Goal: Information Seeking & Learning: Learn about a topic

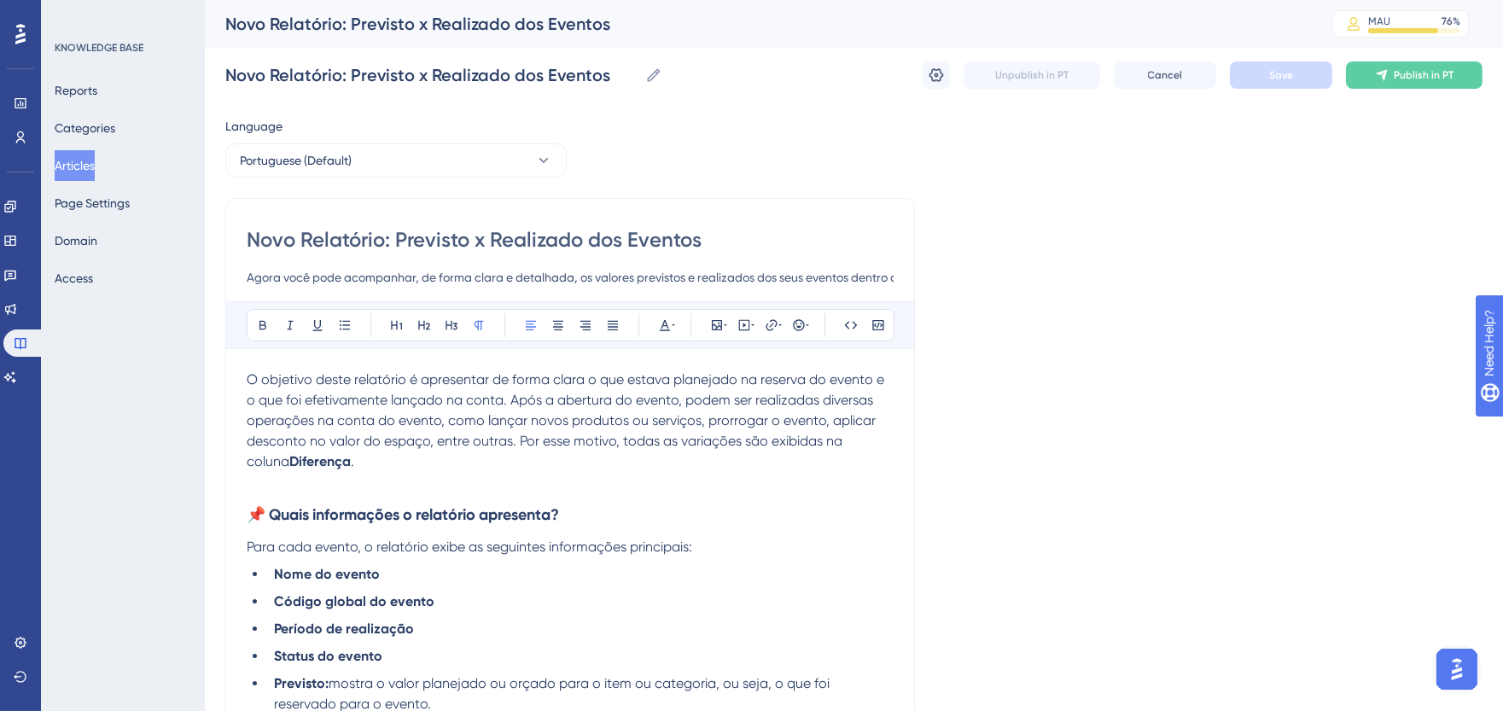
scroll to position [0, 63]
drag, startPoint x: 328, startPoint y: 277, endPoint x: 917, endPoint y: 278, distance: 588.9
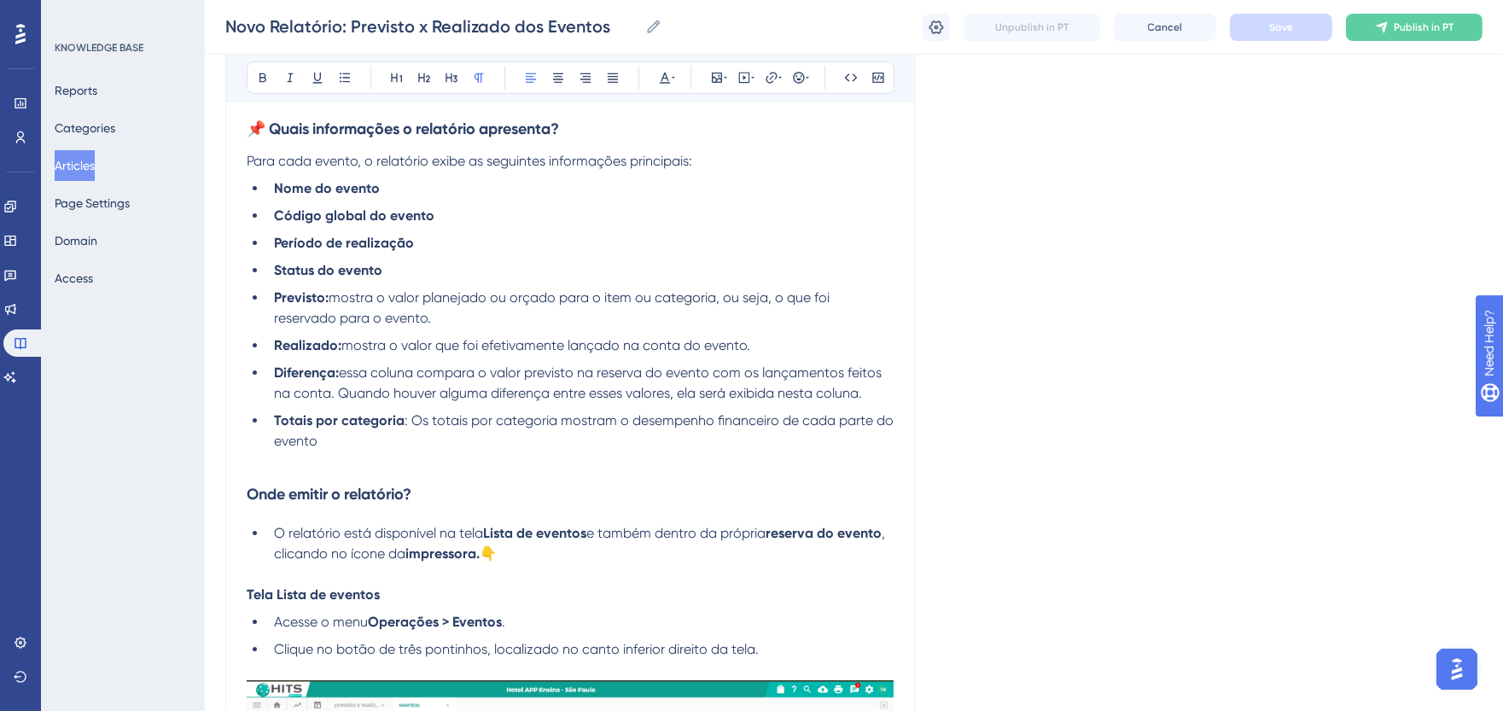
scroll to position [0, 0]
drag, startPoint x: 492, startPoint y: 296, endPoint x: 722, endPoint y: 302, distance: 230.5
click at [722, 302] on span "mostra o valor planejado ou orçado para o item ou categoria, ou seja, o que foi…" at bounding box center [553, 307] width 559 height 37
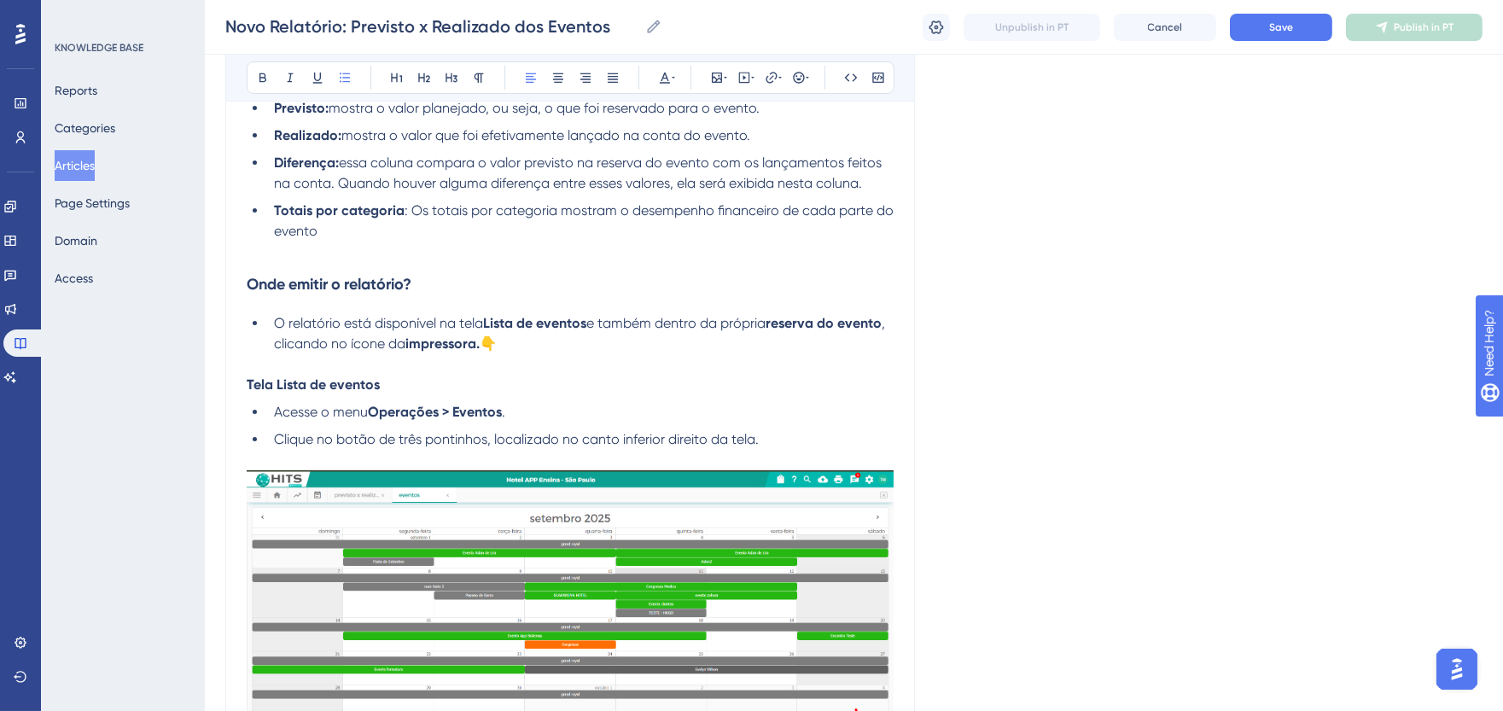
scroll to position [663, 0]
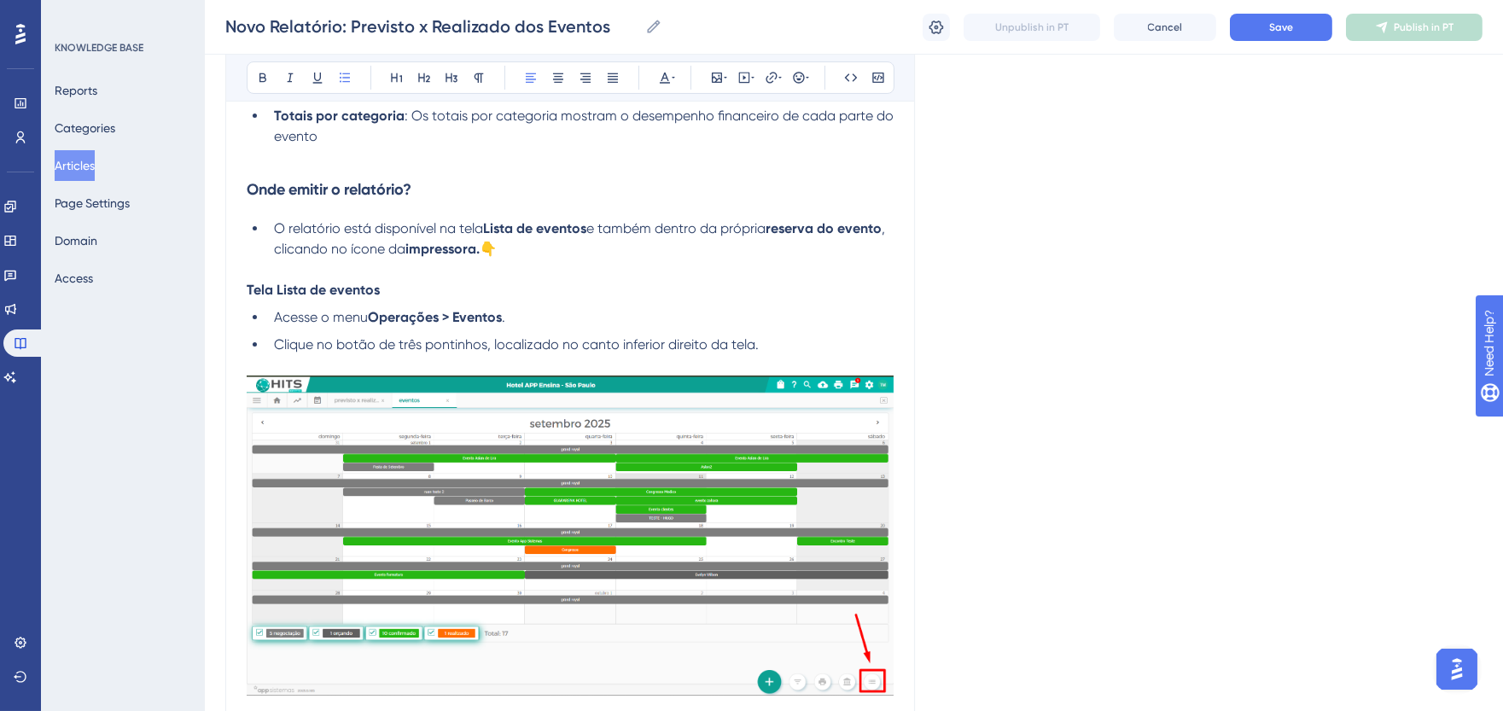
drag, startPoint x: 347, startPoint y: 322, endPoint x: 374, endPoint y: 323, distance: 26.5
click at [374, 323] on li "Acesse o menu Operações > Eventos ." at bounding box center [580, 317] width 626 height 20
click at [269, 69] on button at bounding box center [263, 78] width 24 height 24
click at [343, 309] on strong "menu Operações > Eventos" at bounding box center [415, 317] width 172 height 16
click at [350, 325] on li "Acesse o menu Operações > Eventos ." at bounding box center [580, 317] width 626 height 20
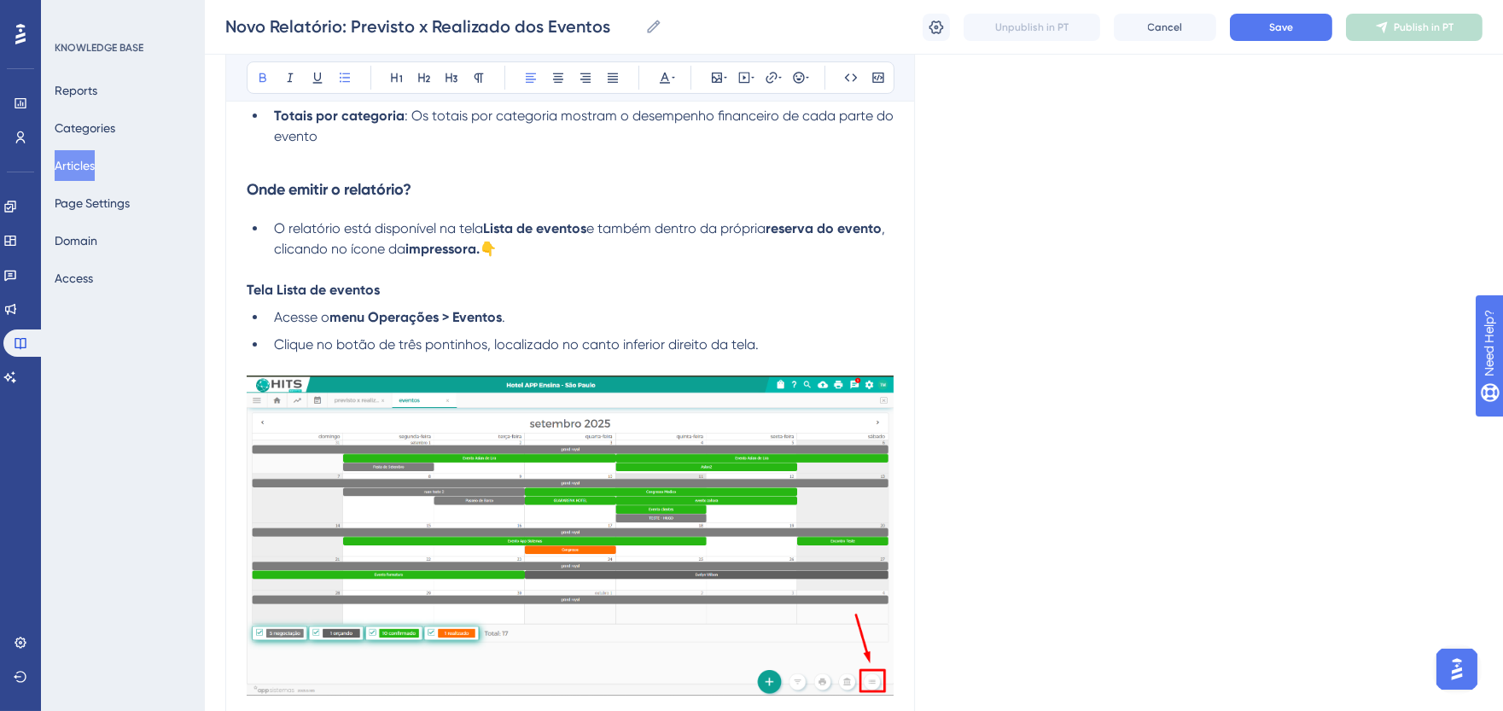
click at [350, 323] on strong "menu Operações > Eventos" at bounding box center [415, 317] width 172 height 16
click at [336, 321] on strong "menu Operações > Eventos" at bounding box center [415, 317] width 172 height 16
click at [265, 84] on icon at bounding box center [263, 78] width 14 height 14
click at [529, 360] on p at bounding box center [570, 365] width 647 height 20
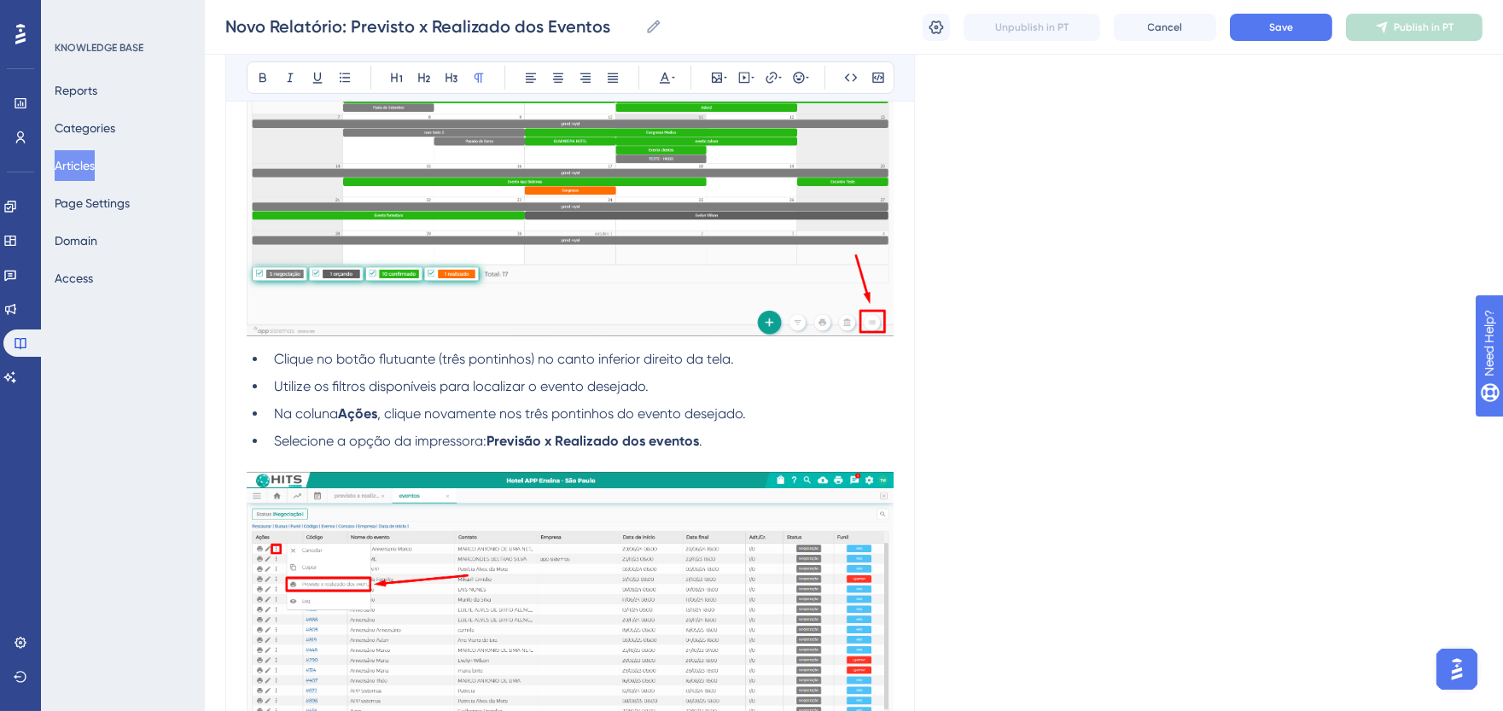
scroll to position [1043, 0]
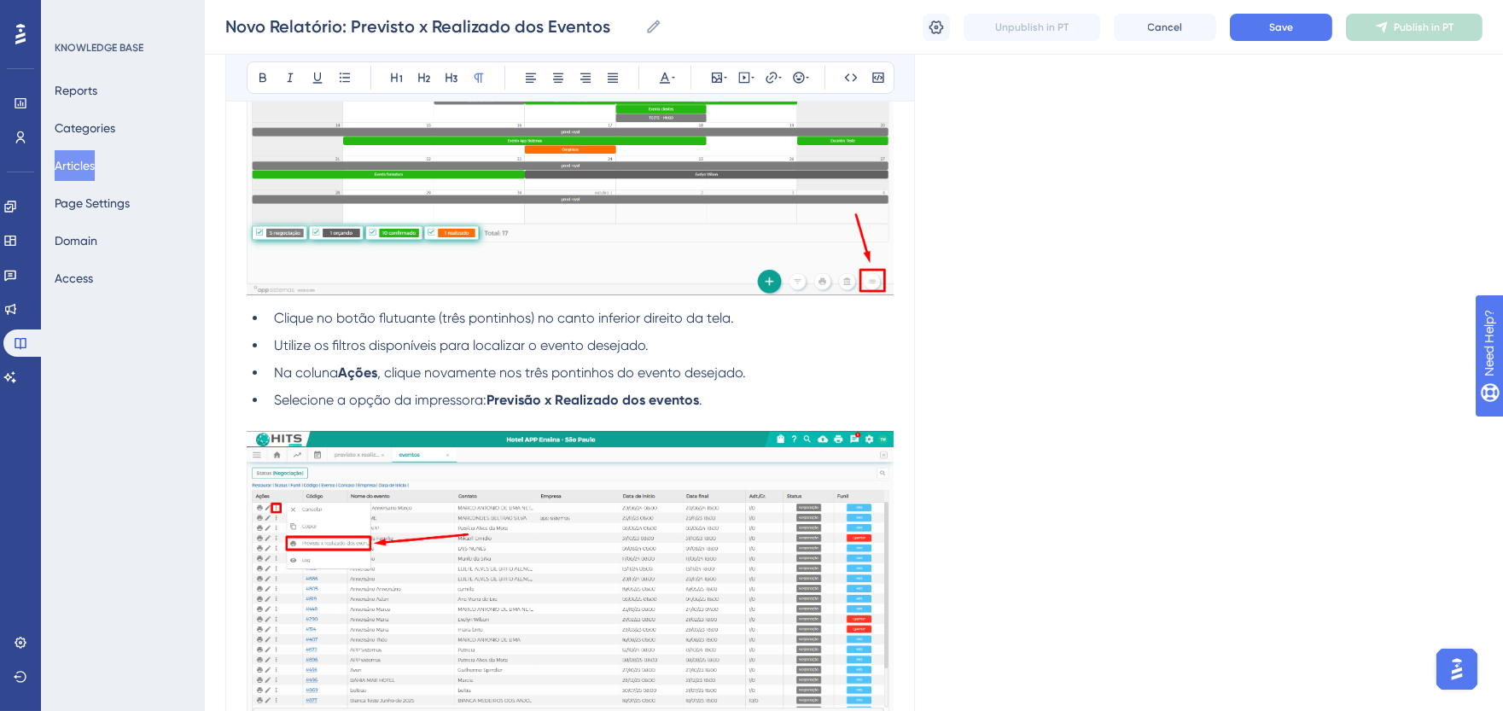
click at [435, 322] on span "Clique no botão flutuante (três pontinhos) no canto inferior direito da tela." at bounding box center [504, 318] width 460 height 16
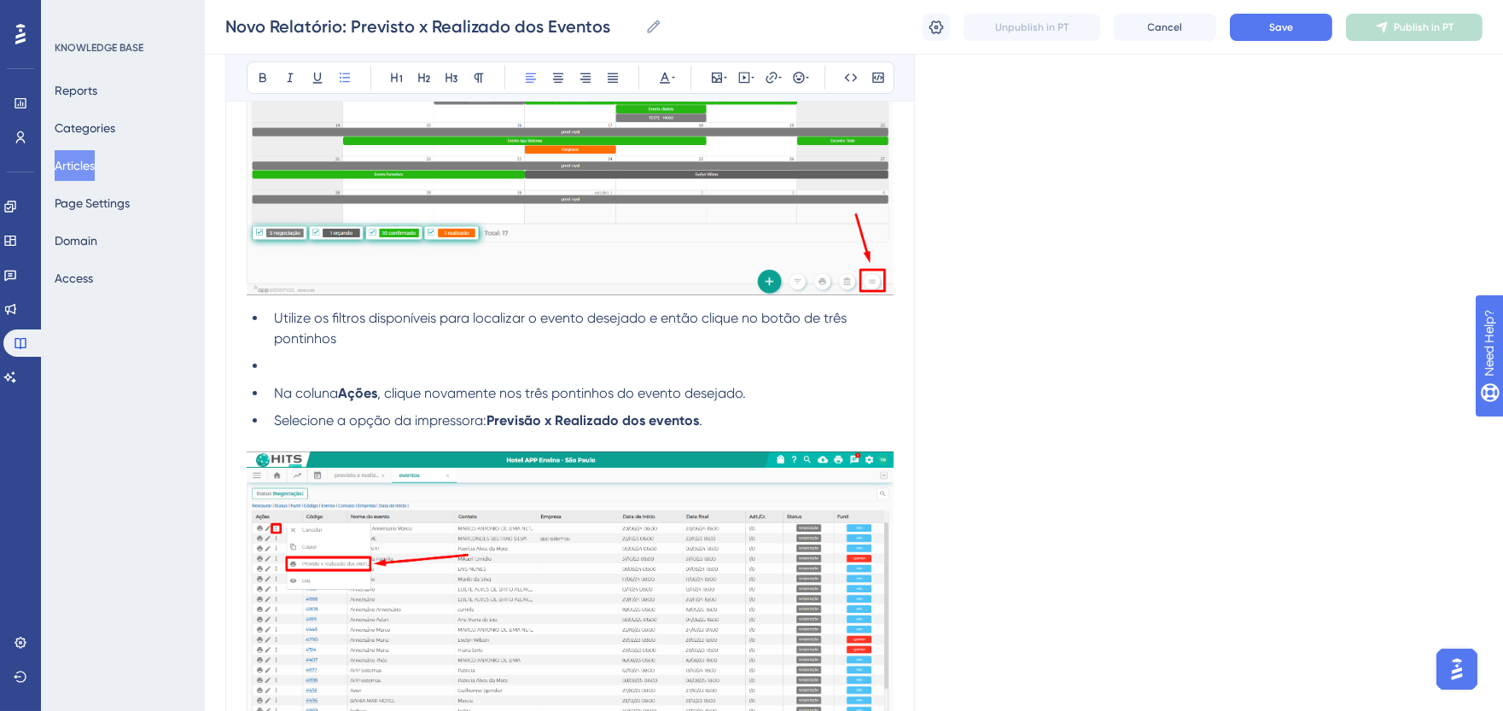
click at [761, 387] on li "Na coluna Ações , clique novamente nos três pontinhos do evento desejado." at bounding box center [580, 393] width 626 height 20
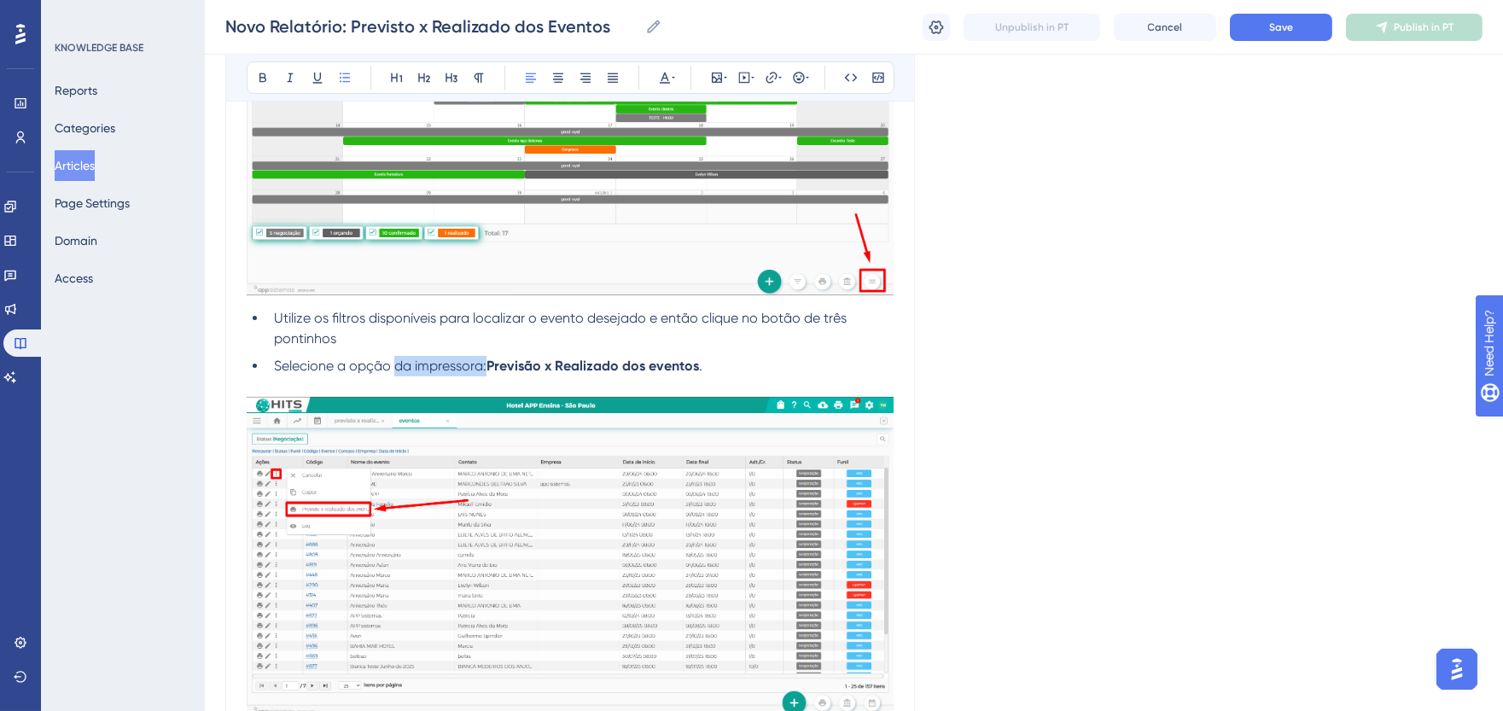
drag, startPoint x: 398, startPoint y: 368, endPoint x: 485, endPoint y: 371, distance: 87.1
click at [485, 371] on span "Selecione a opção da impressora:" at bounding box center [380, 366] width 212 height 16
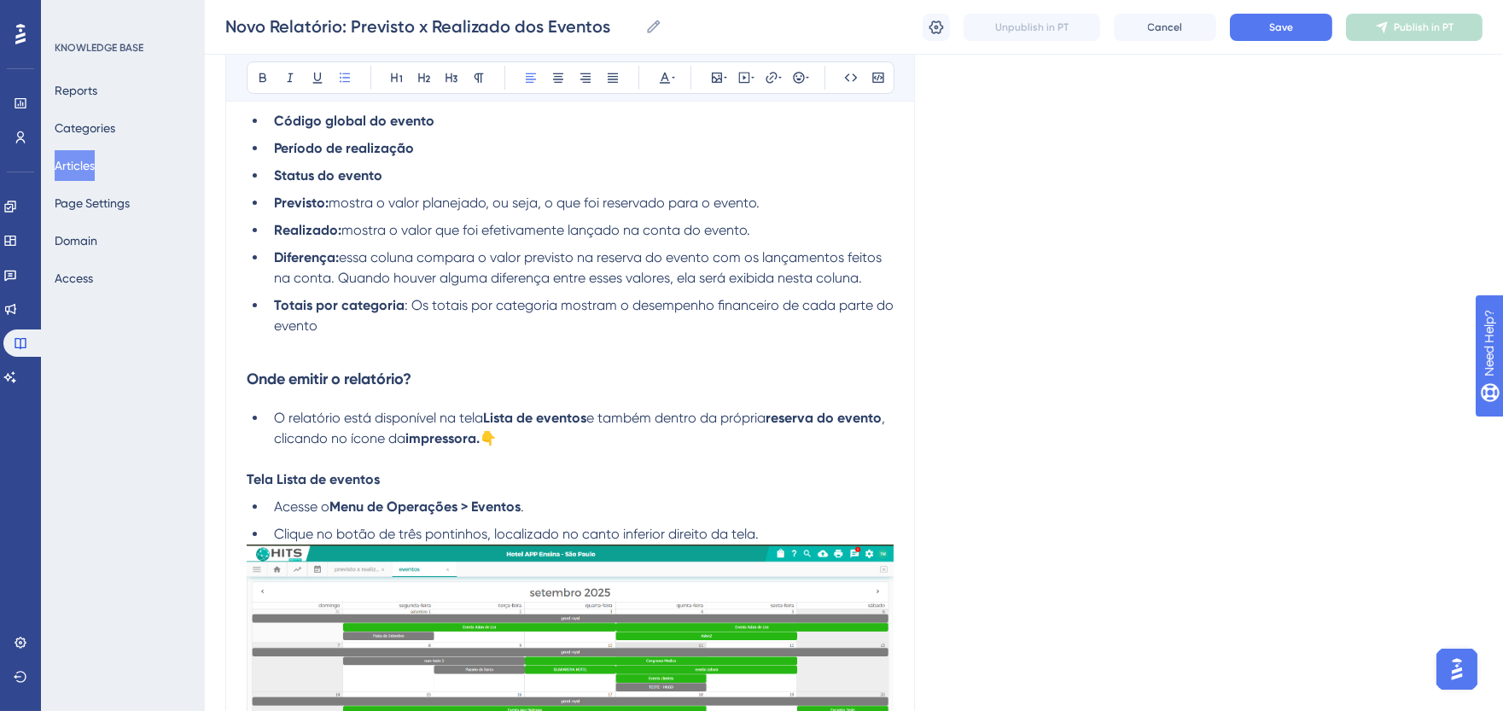
scroll to position [568, 0]
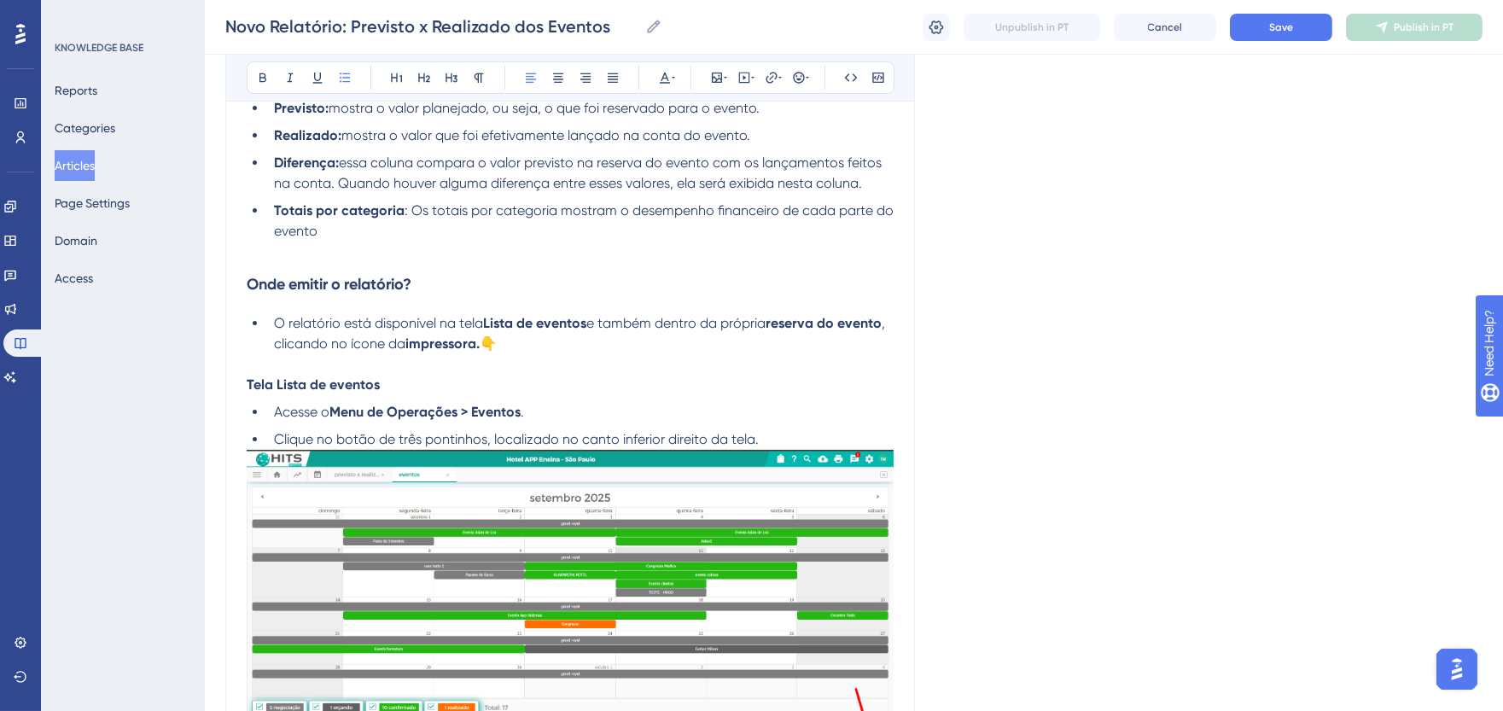
click at [320, 384] on strong "Tela Lista de eventos" at bounding box center [313, 384] width 133 height 16
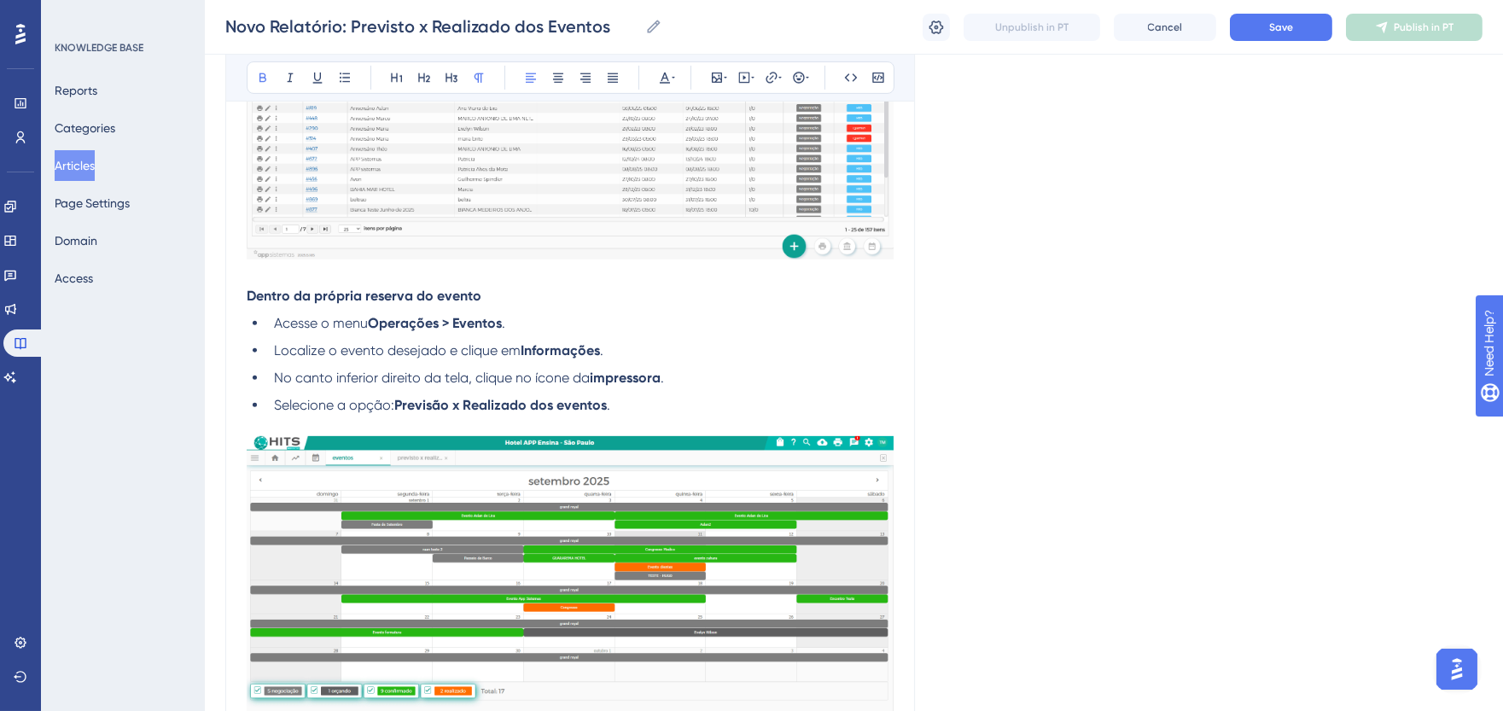
scroll to position [1517, 0]
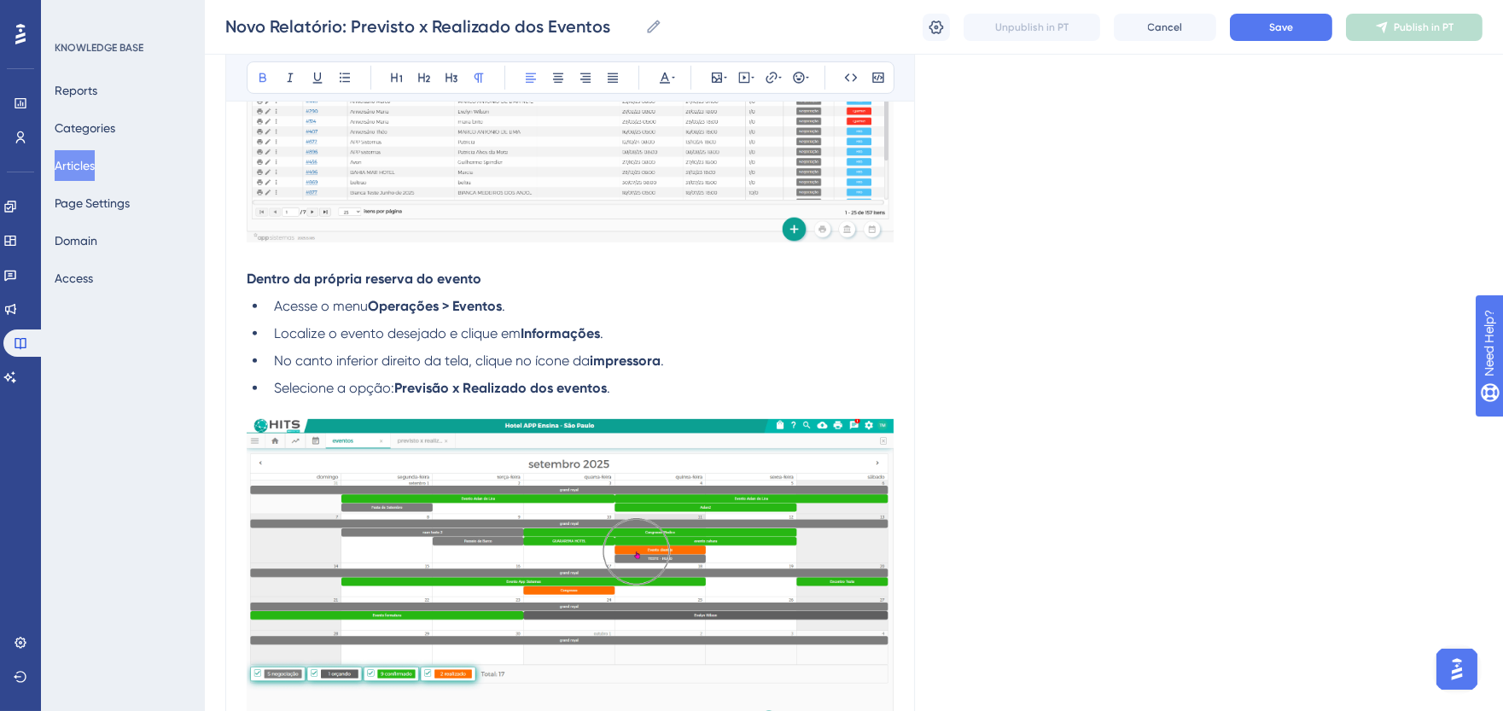
click at [345, 311] on span "Acesse o menu" at bounding box center [321, 306] width 94 height 16
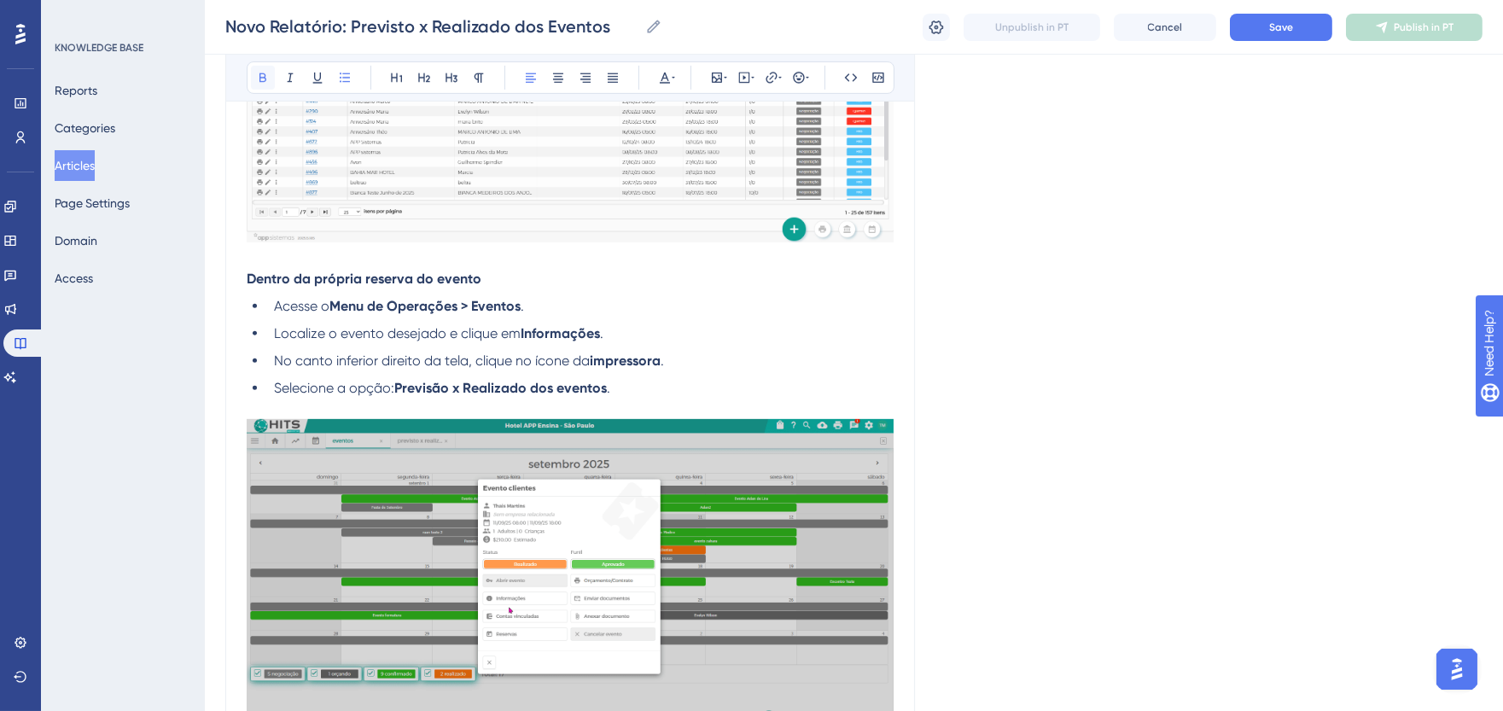
click at [259, 73] on icon at bounding box center [263, 78] width 14 height 14
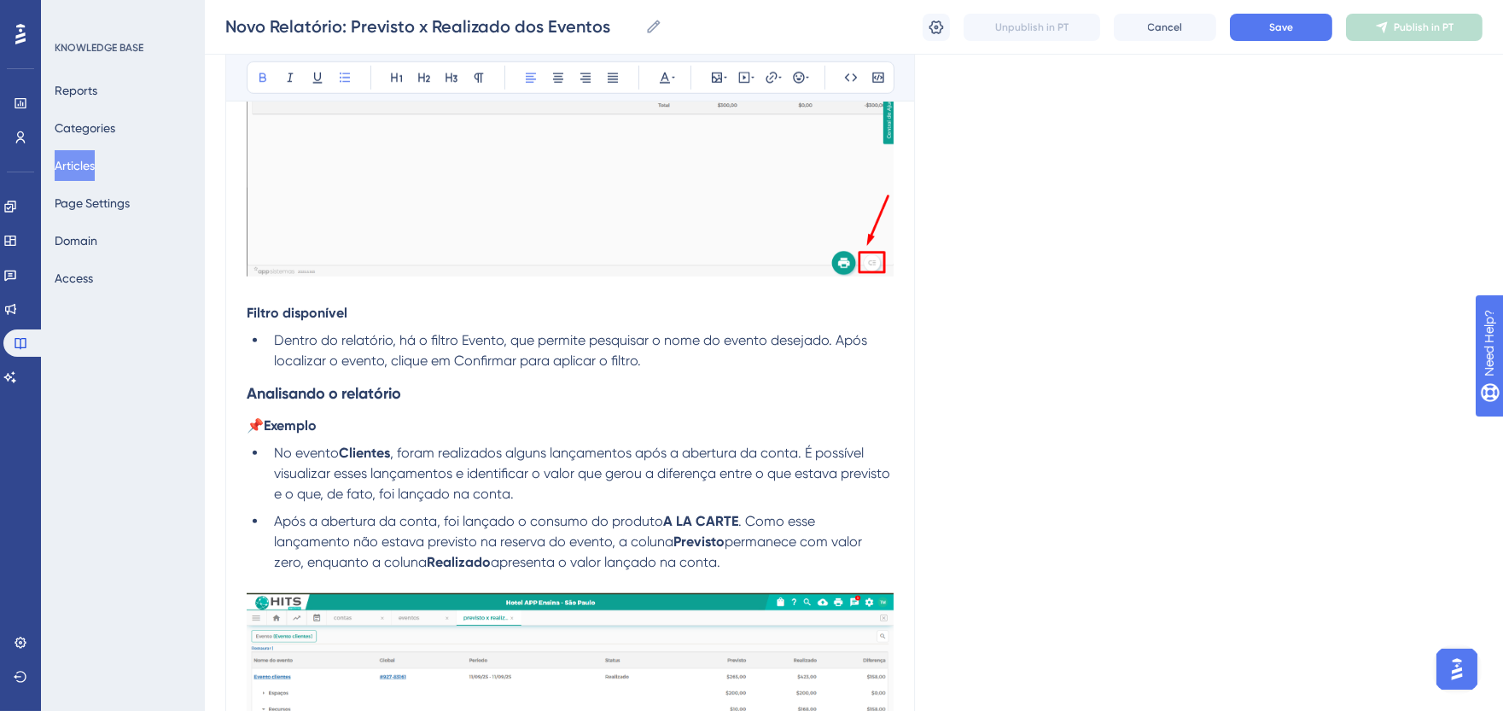
scroll to position [2939, 0]
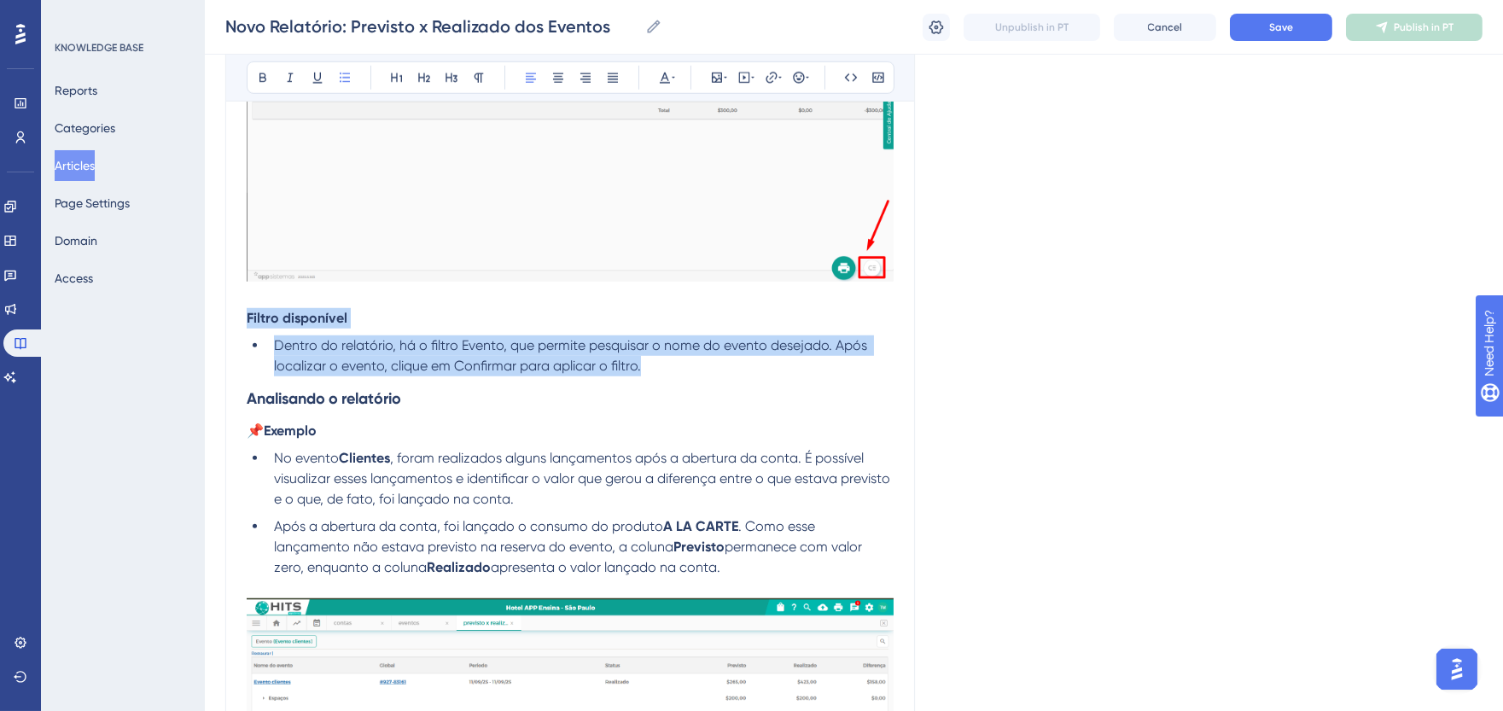
drag, startPoint x: 655, startPoint y: 364, endPoint x: 241, endPoint y: 323, distance: 415.9
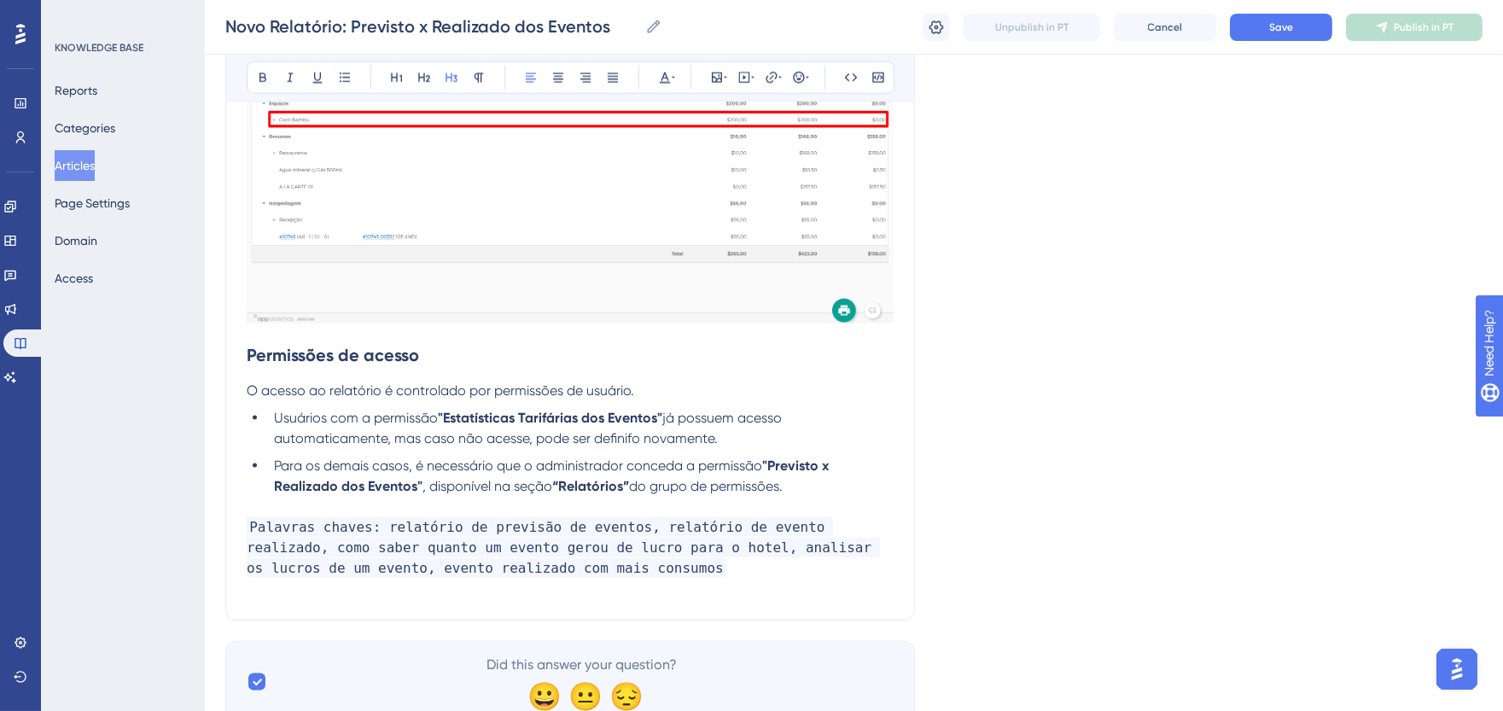
scroll to position [4905, 0]
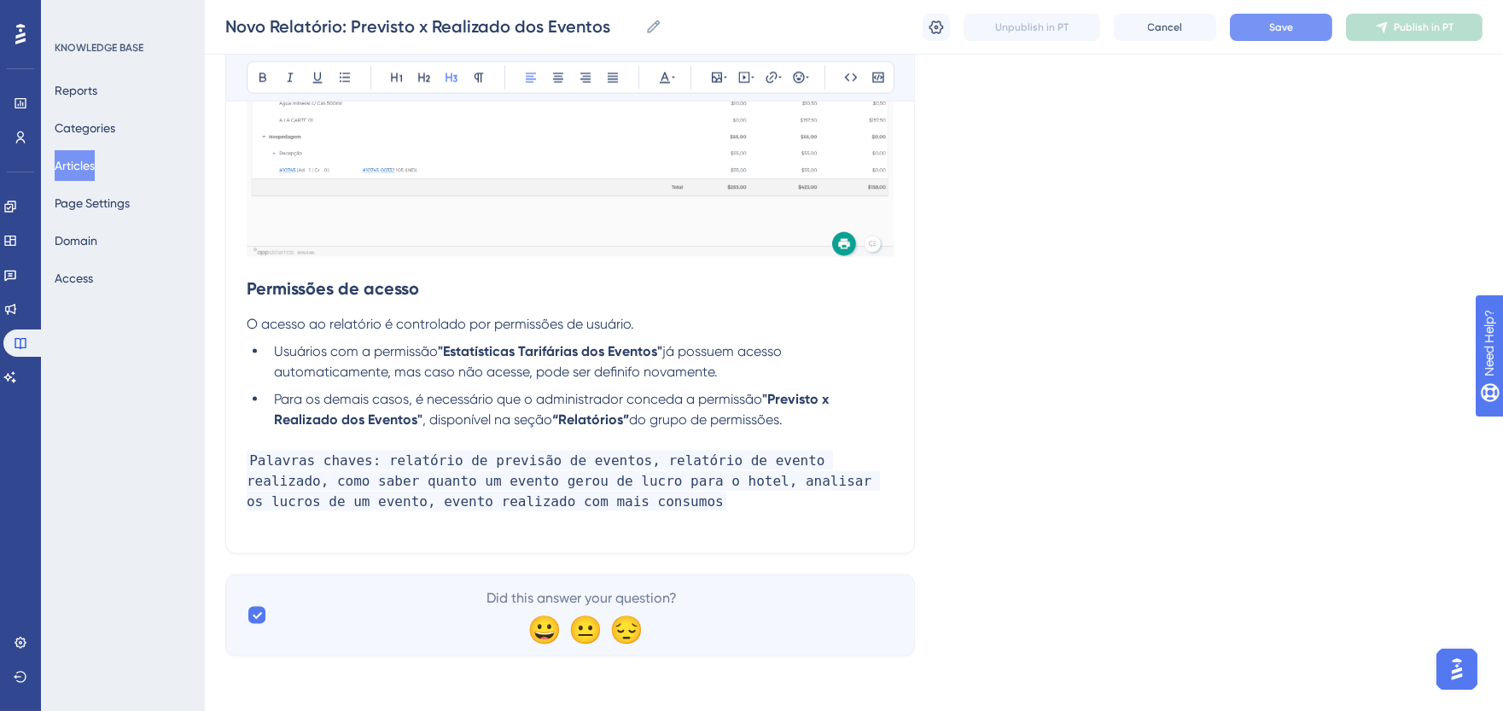
click at [1272, 32] on span "Save" at bounding box center [1281, 27] width 24 height 14
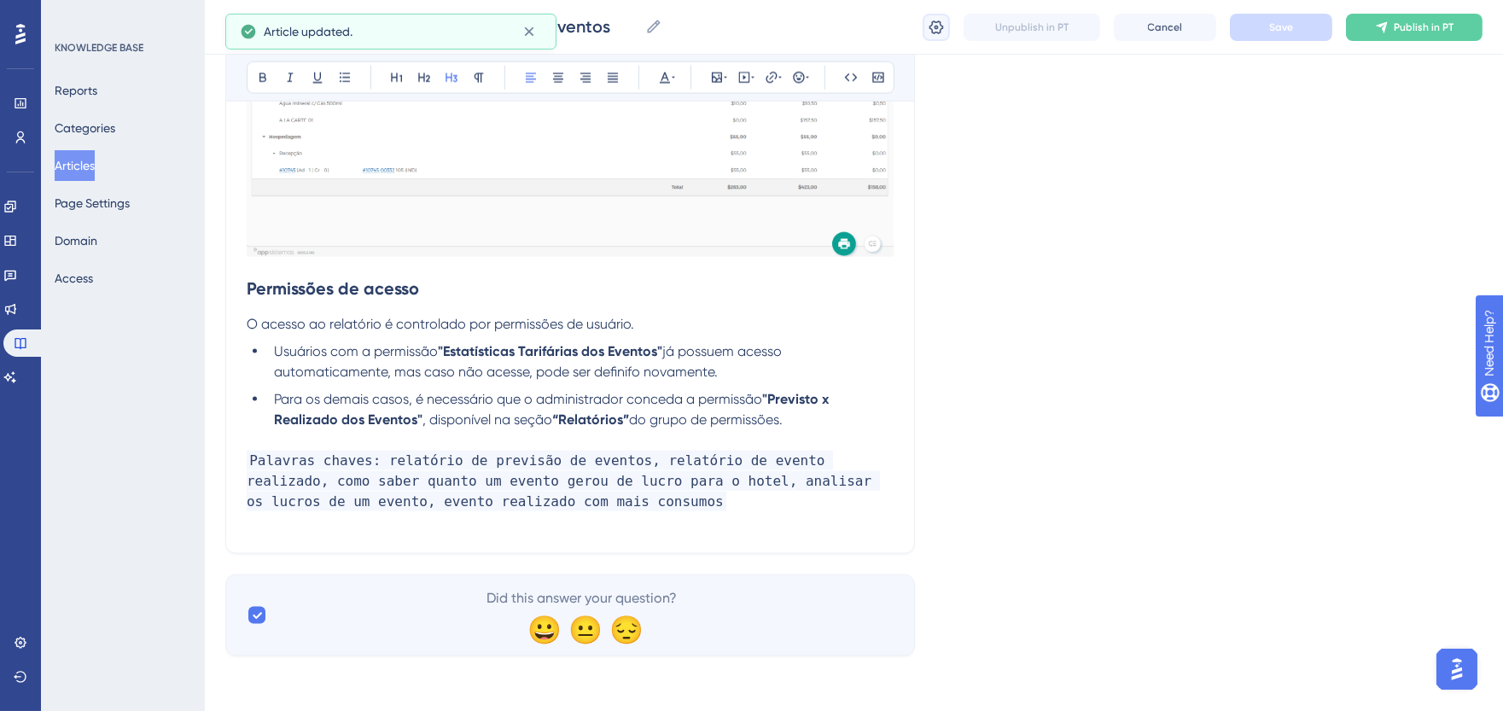
drag, startPoint x: 935, startPoint y: 20, endPoint x: 916, endPoint y: 158, distance: 139.6
click at [935, 20] on icon at bounding box center [936, 27] width 17 height 17
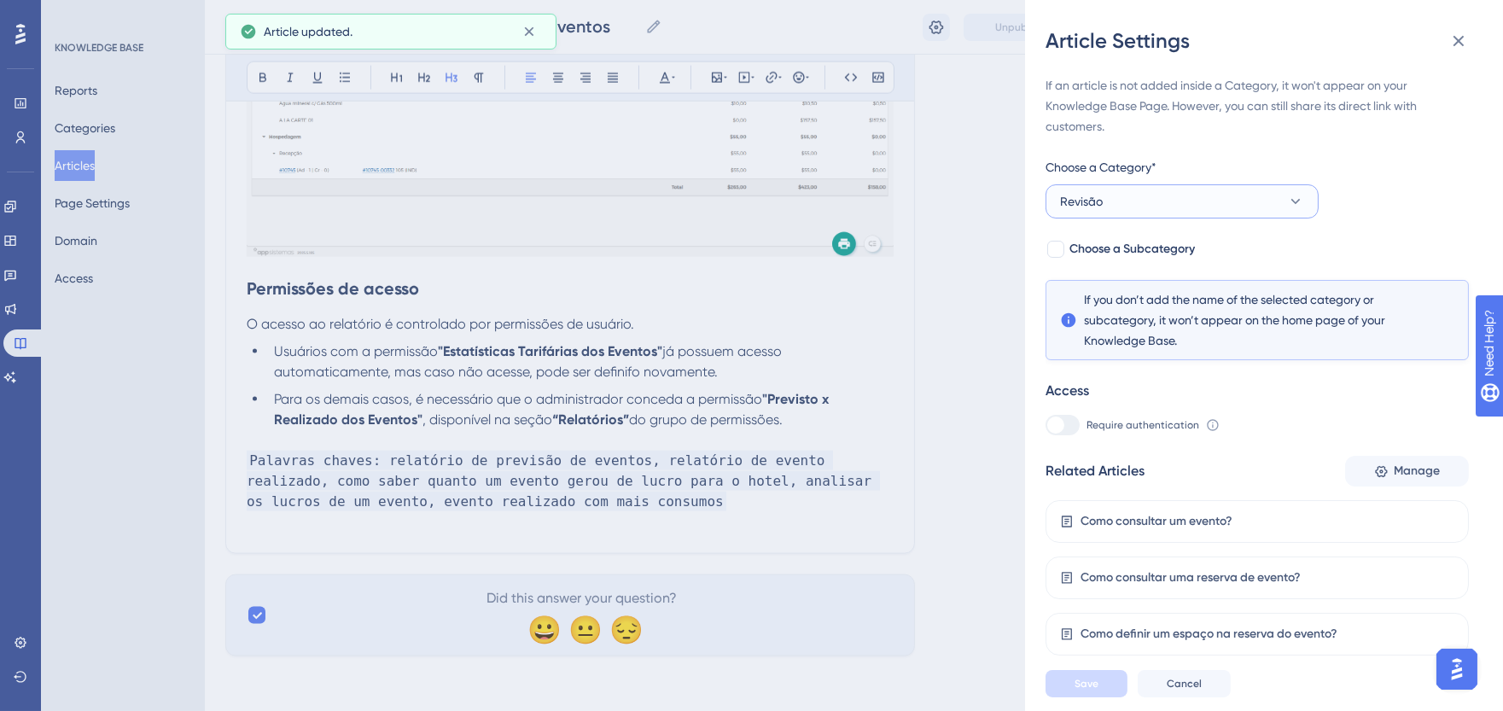
click at [1165, 205] on button "Revisão" at bounding box center [1181, 201] width 273 height 34
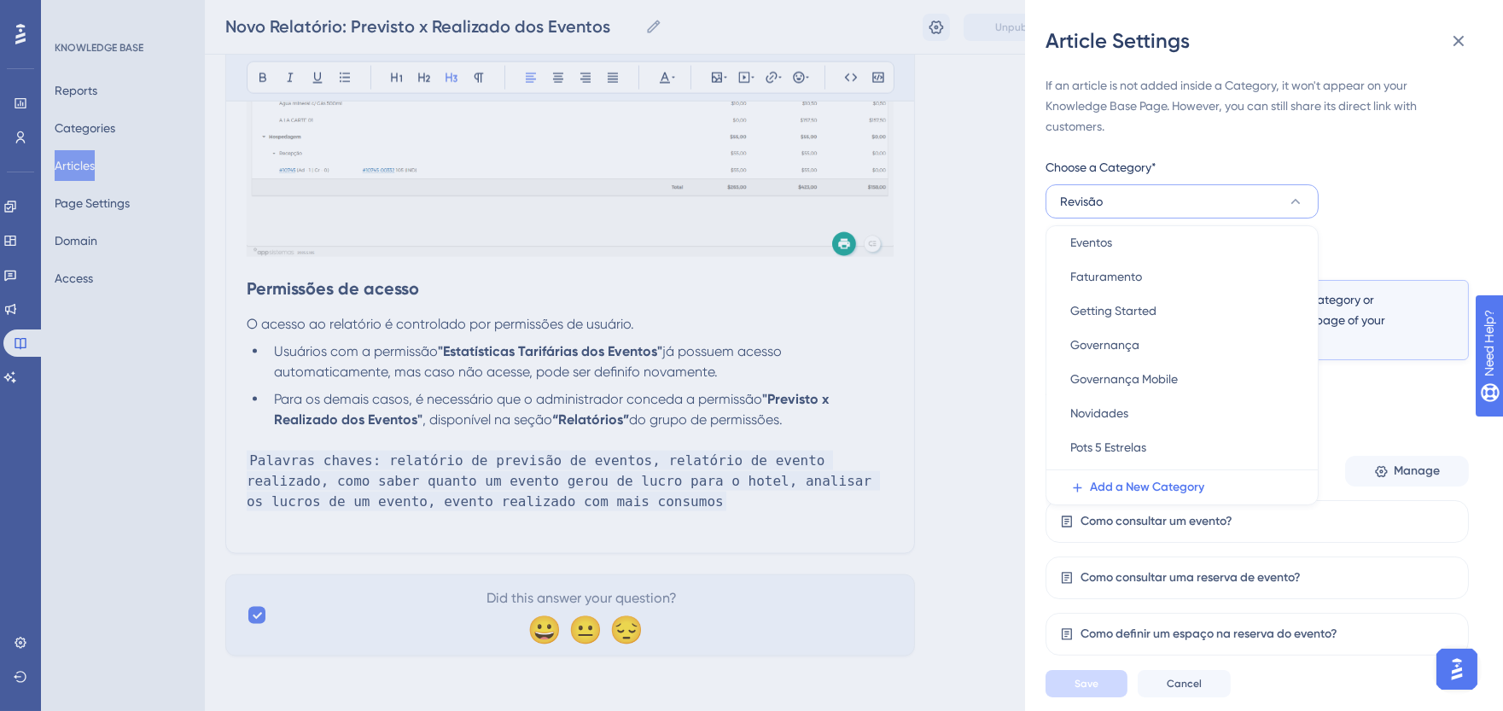
scroll to position [379, 0]
click at [1128, 317] on span "Novidades" at bounding box center [1099, 318] width 58 height 20
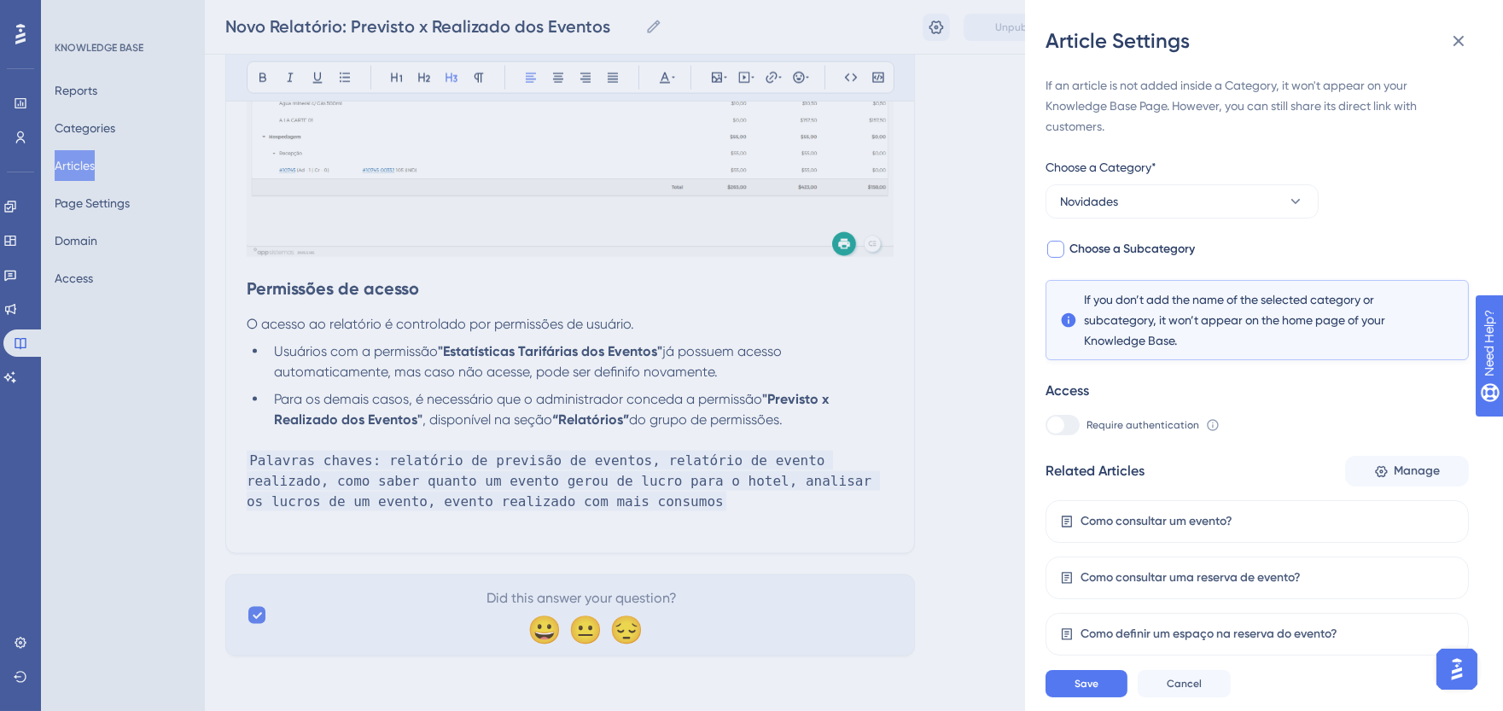
click at [1136, 249] on span "Choose a Subcategory" at bounding box center [1131, 249] width 125 height 20
checkbox input "true"
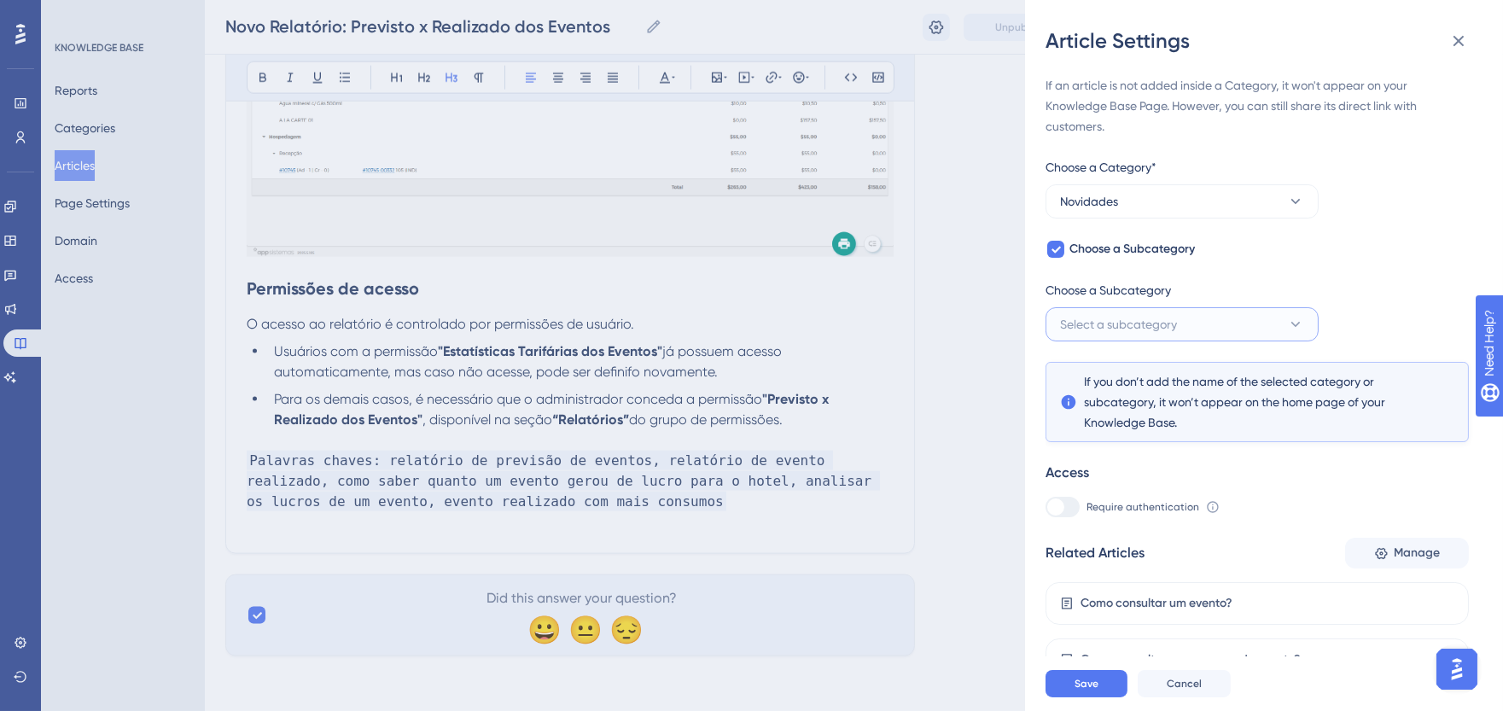
click at [1105, 336] on button "Select a subcategory" at bounding box center [1181, 324] width 273 height 34
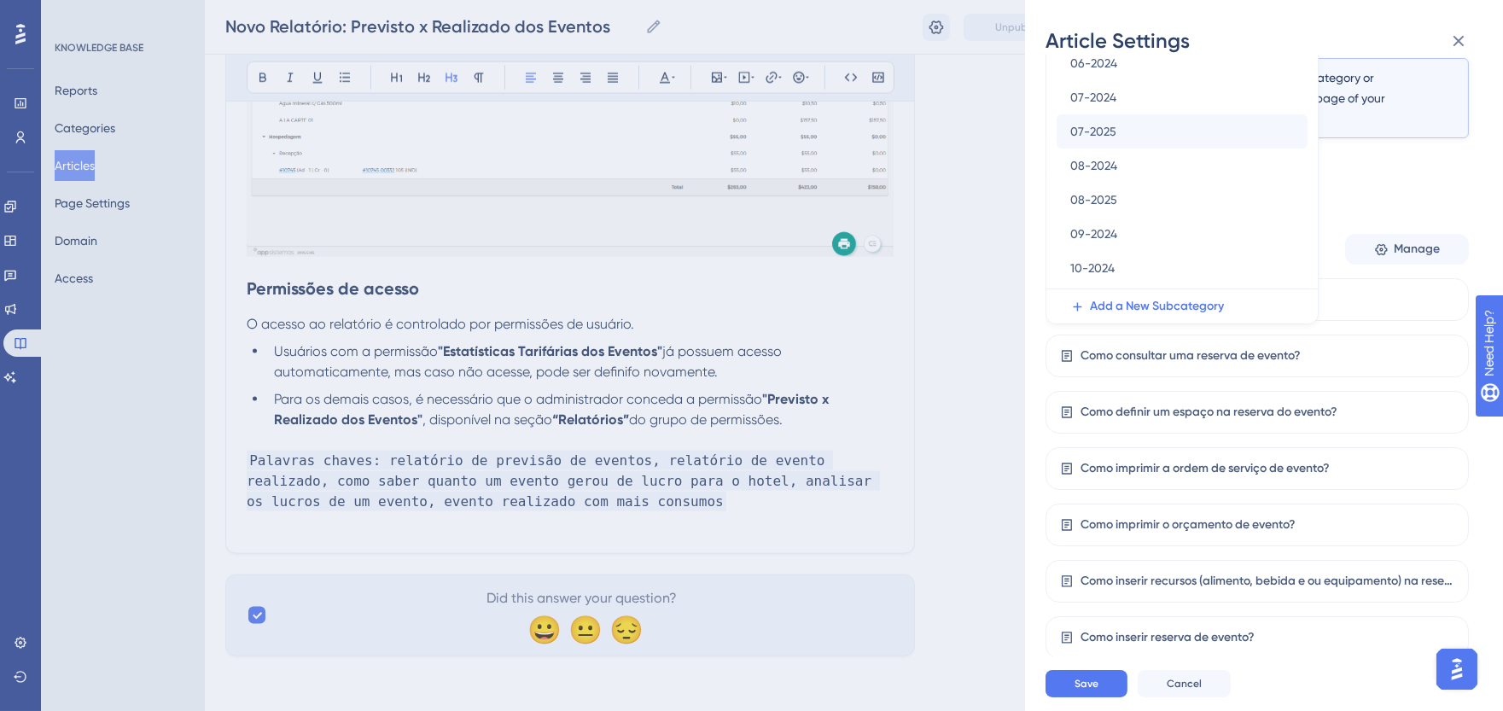
scroll to position [313, 0]
click at [1139, 166] on div "08-2025 08-2025" at bounding box center [1182, 169] width 224 height 34
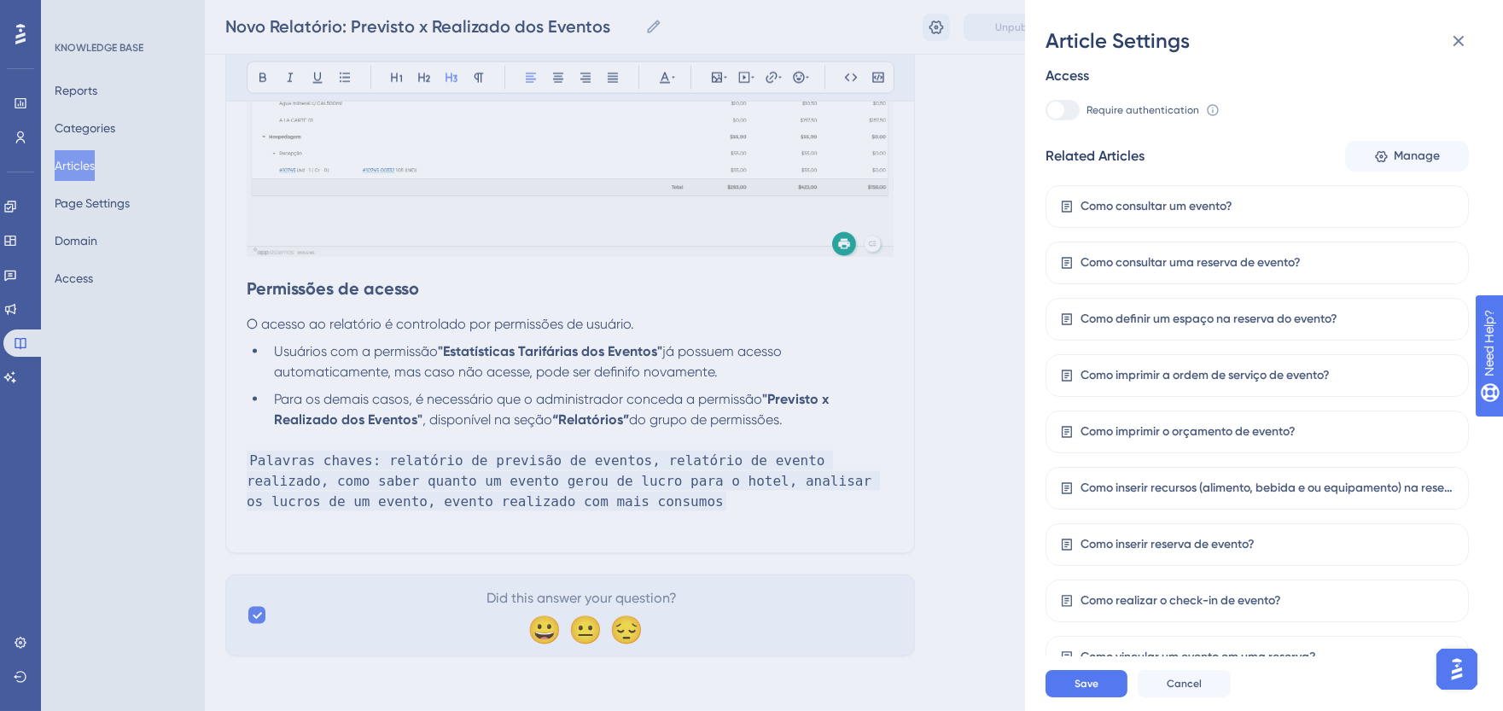
scroll to position [399, 0]
click at [1096, 690] on button "Save" at bounding box center [1086, 683] width 82 height 27
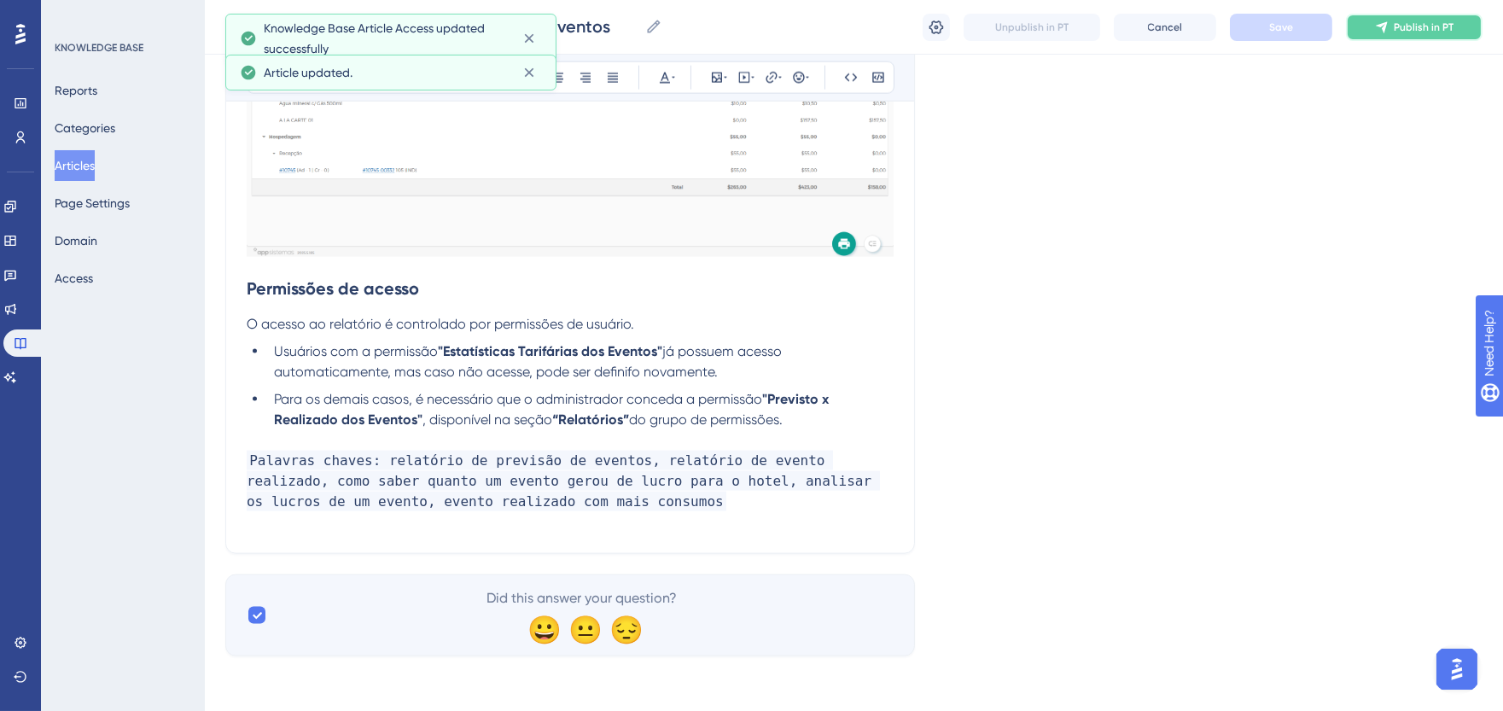
click at [1431, 24] on span "Publish in PT" at bounding box center [1424, 27] width 60 height 14
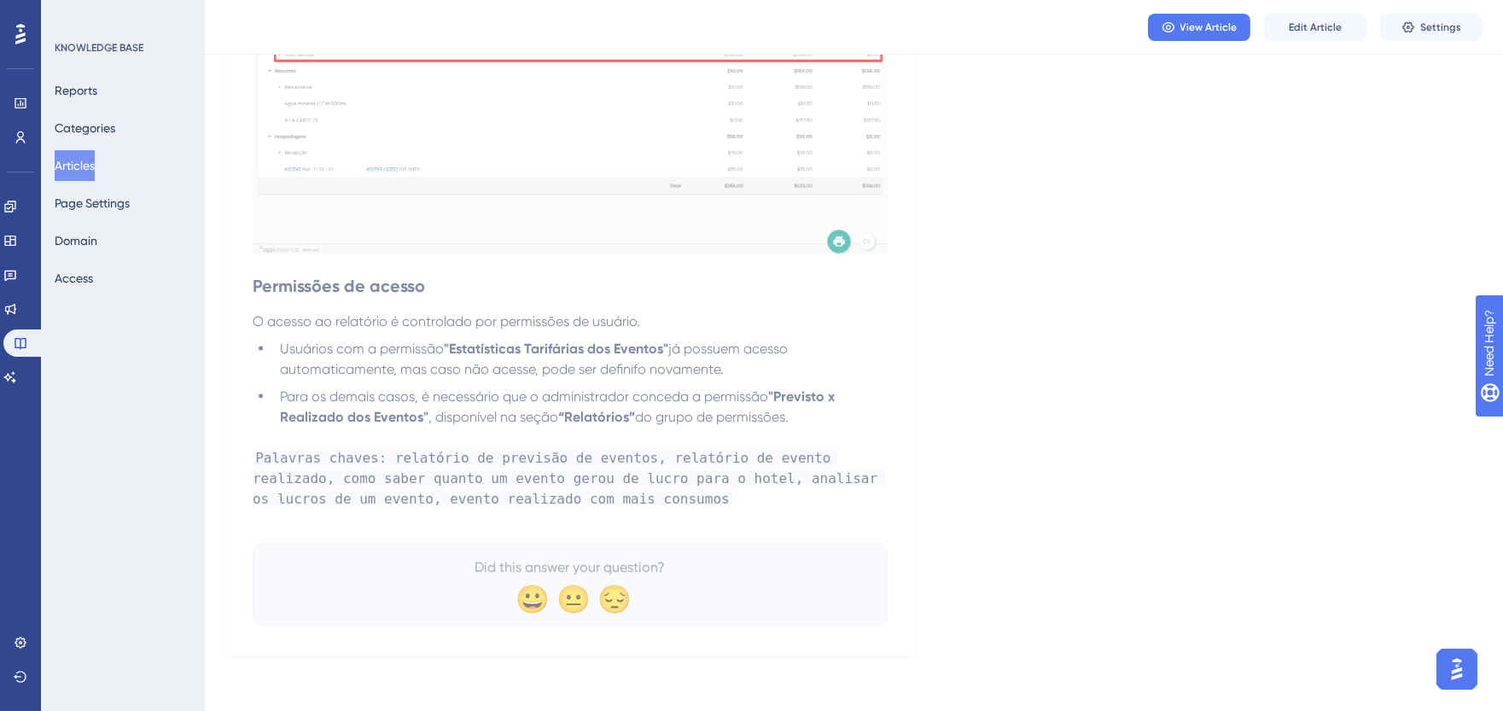
click at [66, 175] on button "Articles" at bounding box center [75, 165] width 40 height 31
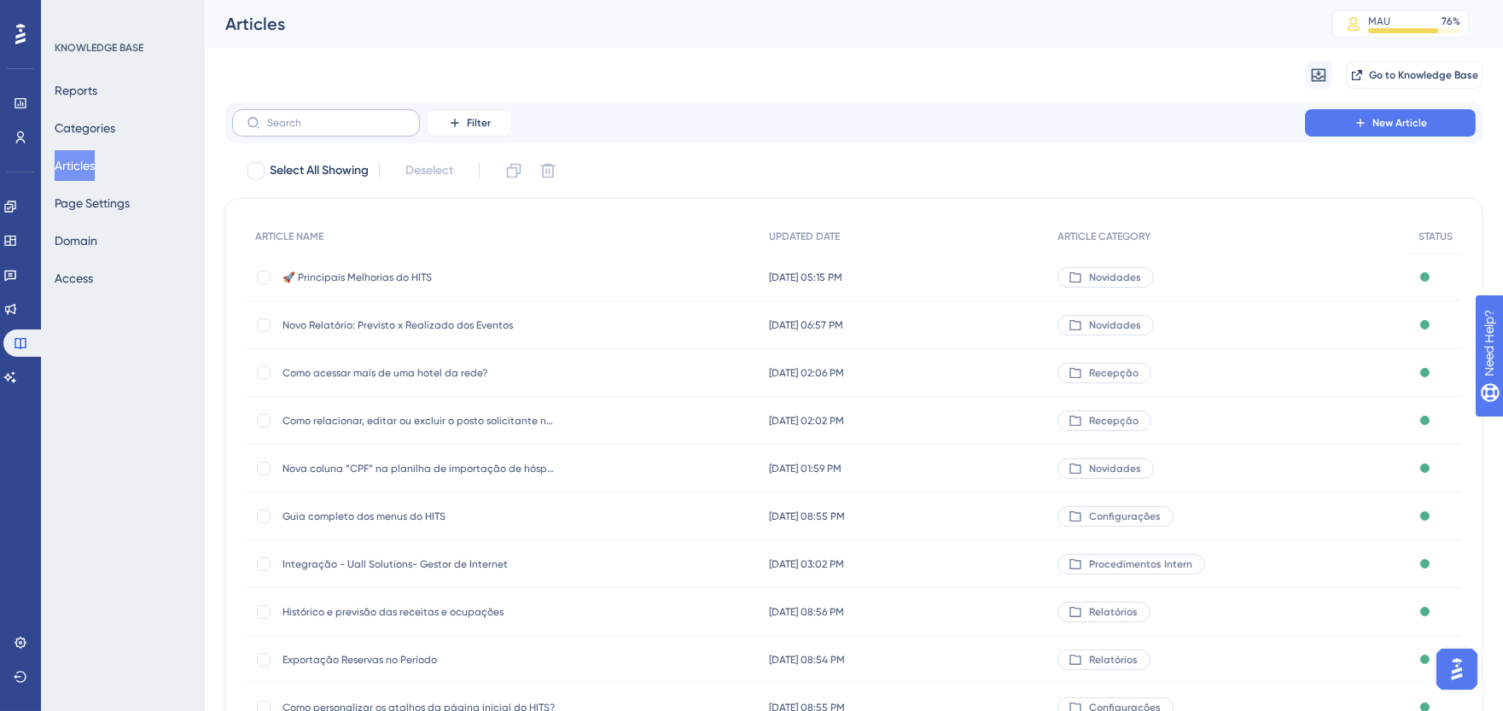
click at [361, 131] on label at bounding box center [326, 122] width 188 height 27
click at [361, 129] on input "text" at bounding box center [336, 123] width 138 height 12
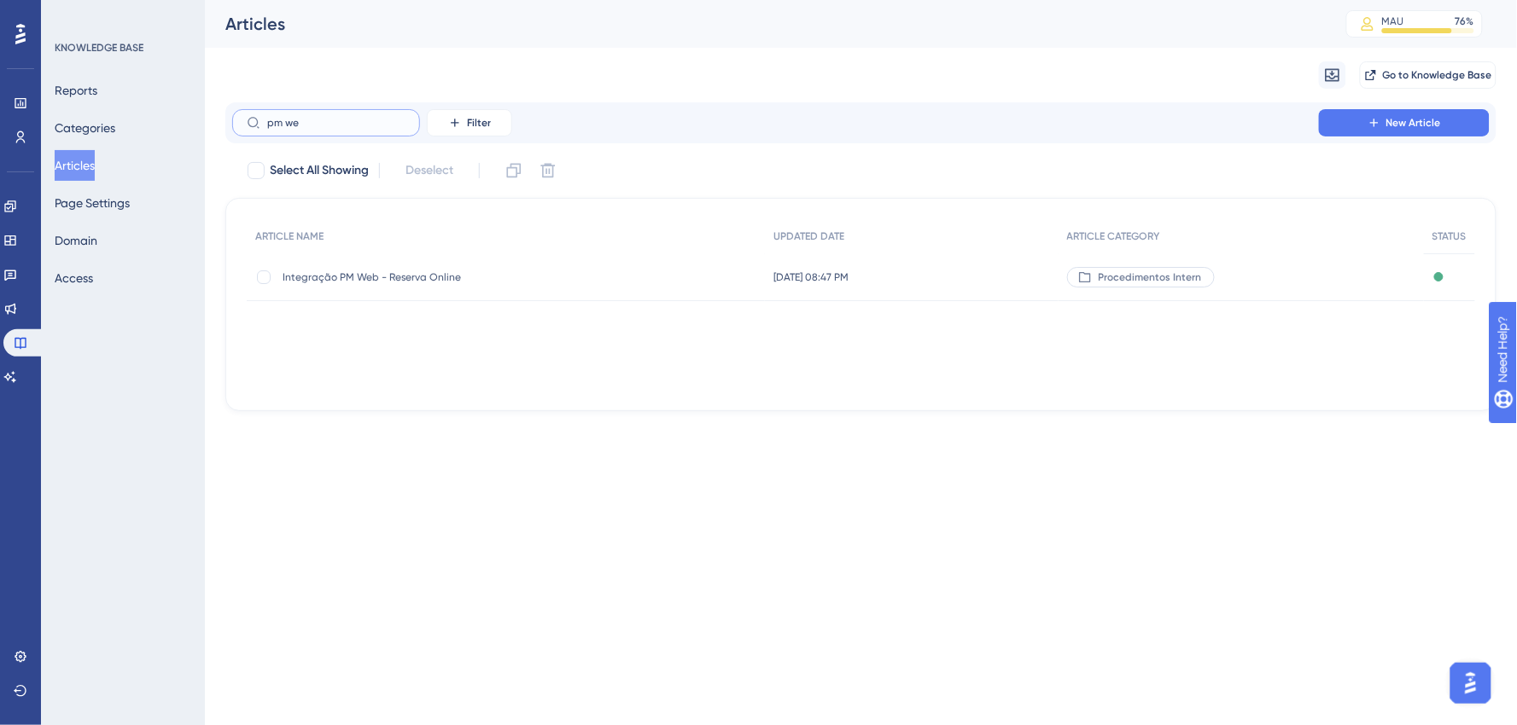
type input "pm we"
click at [420, 271] on span "Integração PM Web - Reserva Online" at bounding box center [418, 278] width 273 height 14
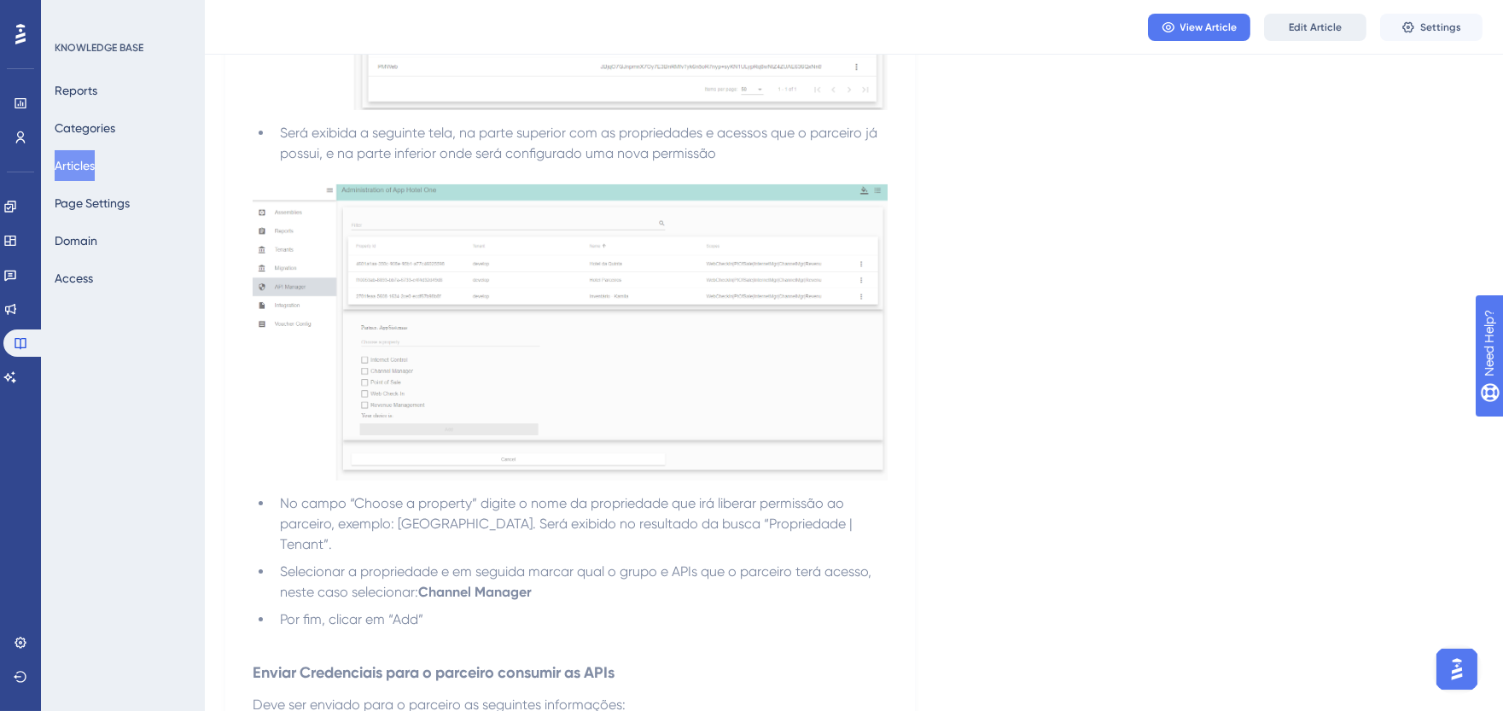
click at [1290, 32] on span "Edit Article" at bounding box center [1315, 27] width 53 height 14
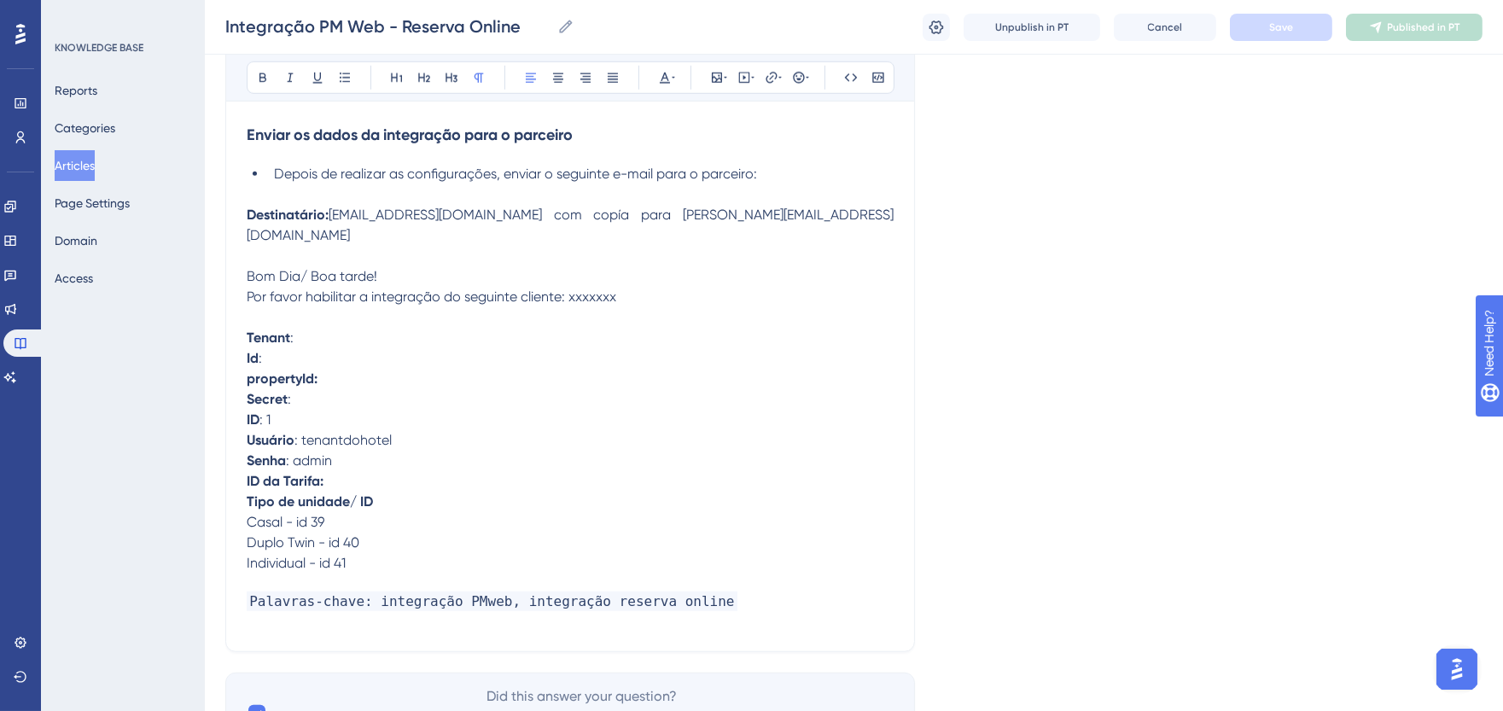
scroll to position [2804, 0]
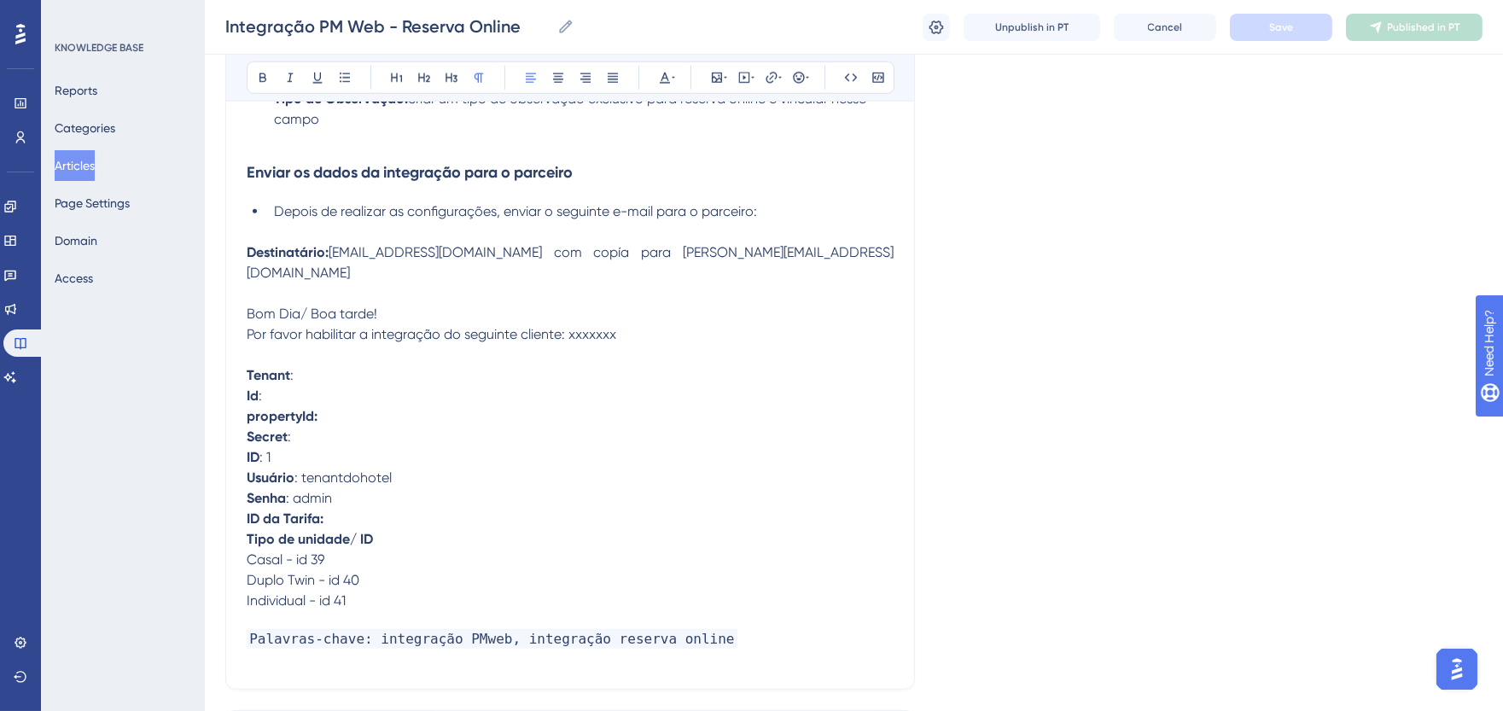
click at [330, 244] on span "suporteplataformas@pmweb.com.br com copía para natalia.ribeiro@pmweb.com.br" at bounding box center [570, 262] width 647 height 37
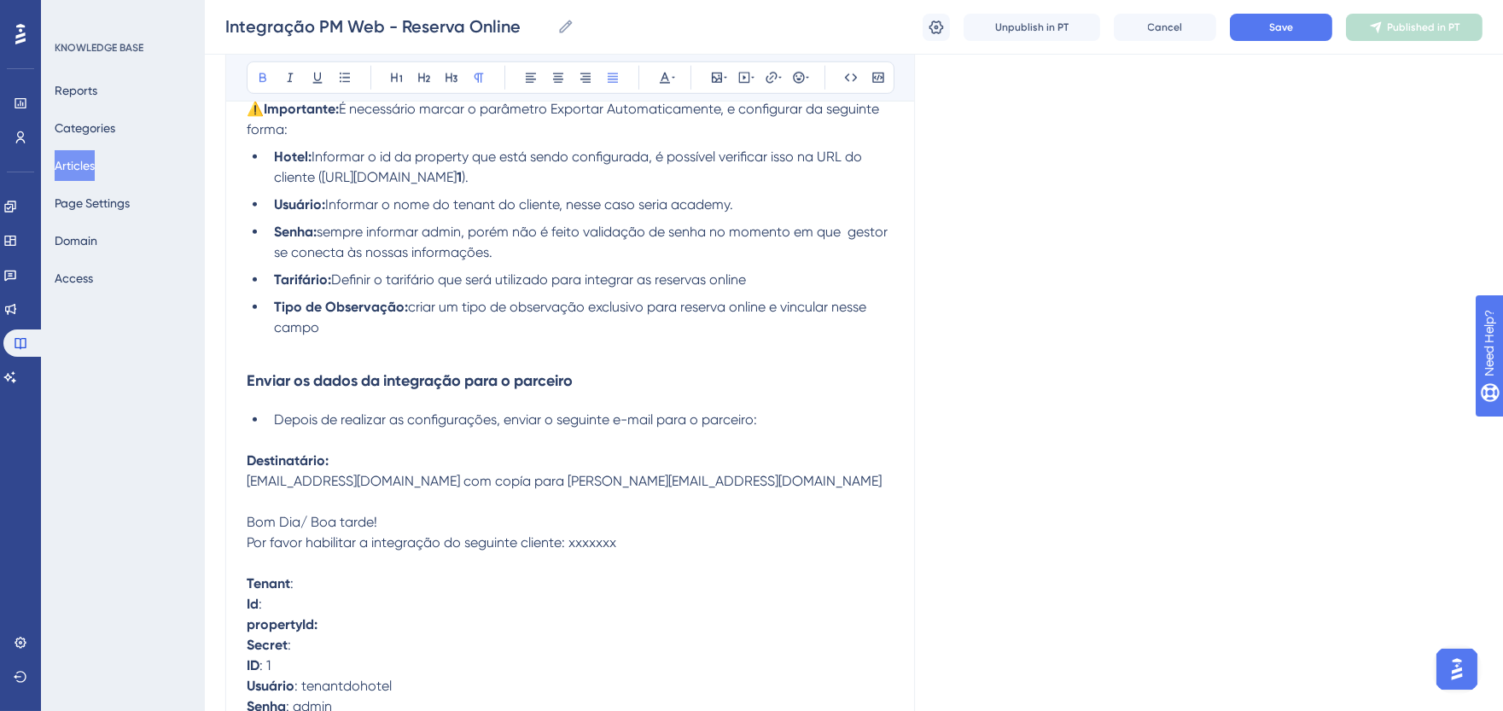
scroll to position [2236, 0]
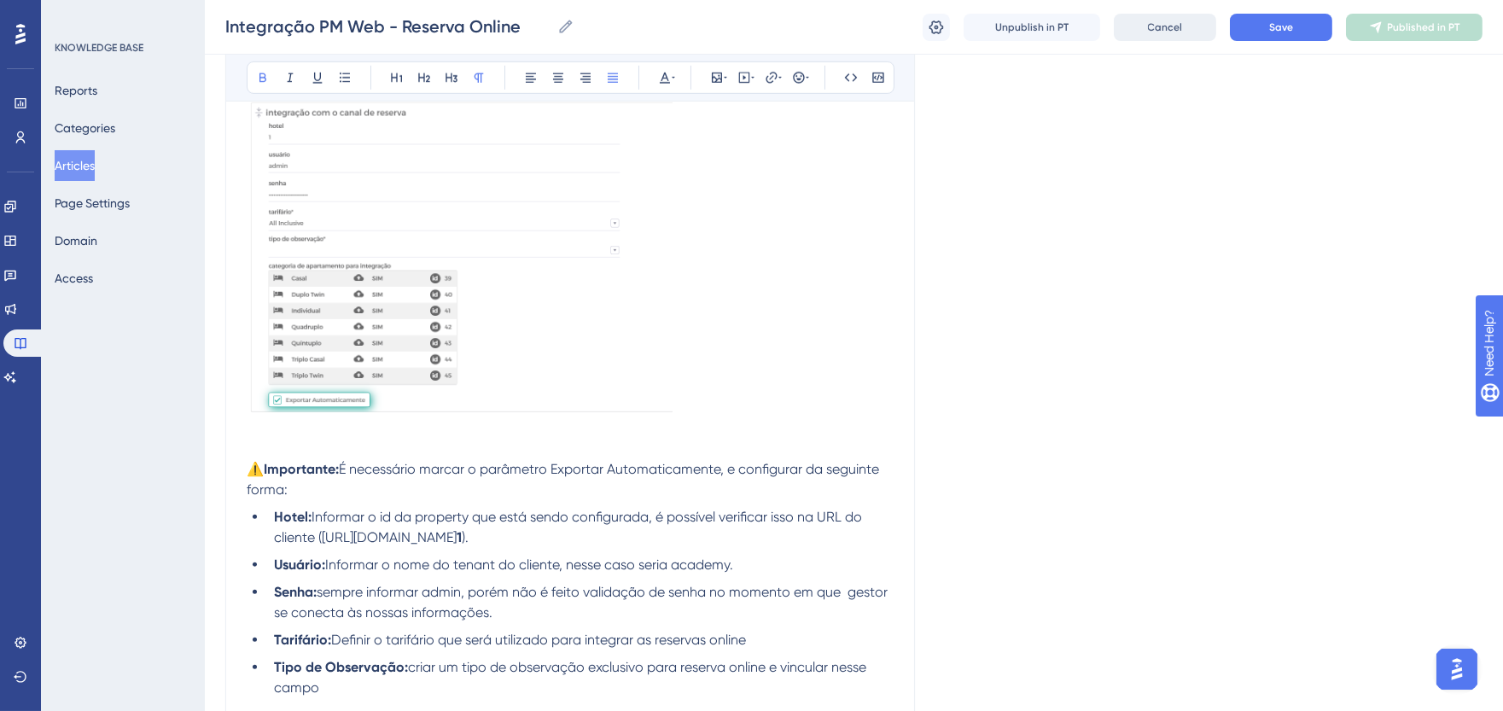
click at [1154, 30] on span "Cancel" at bounding box center [1165, 27] width 35 height 14
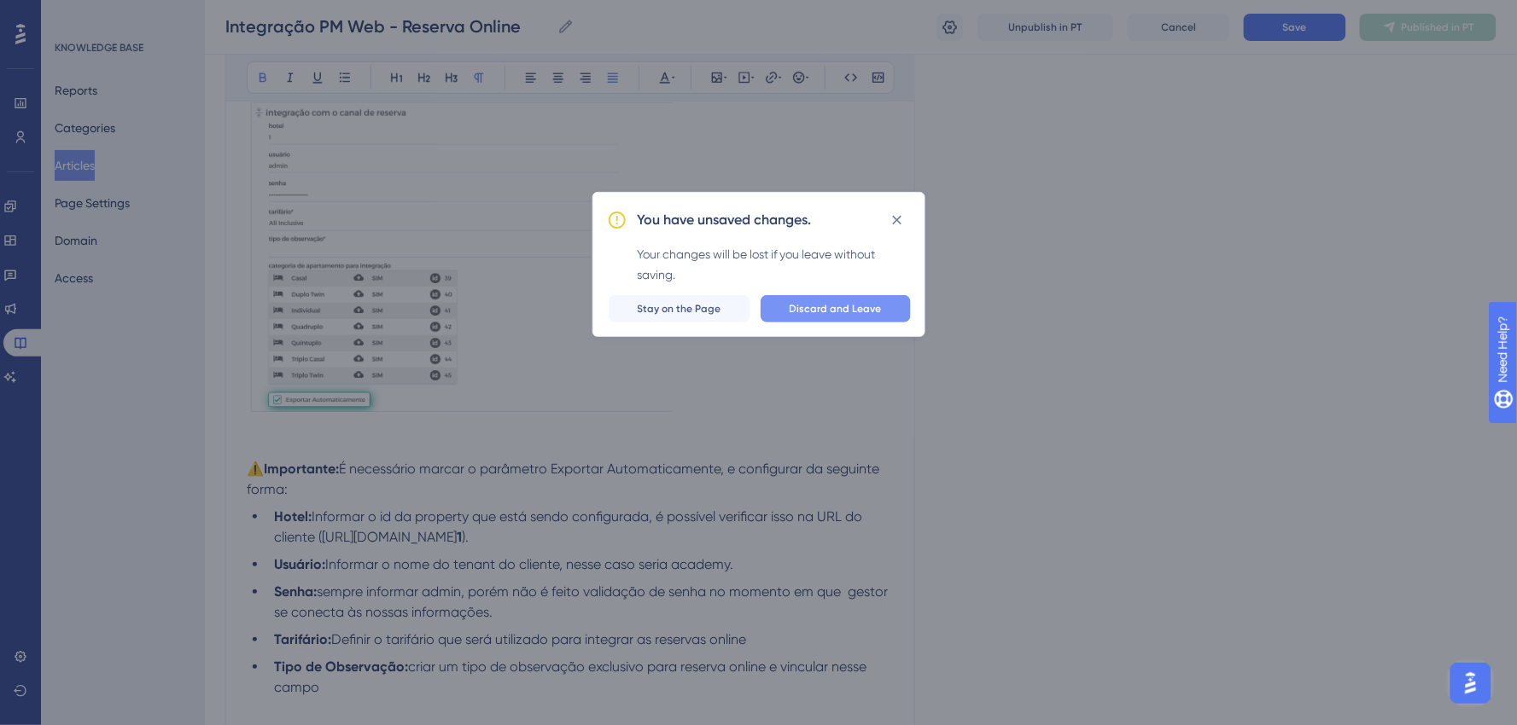
click at [813, 311] on span "Discard and Leave" at bounding box center [835, 309] width 92 height 14
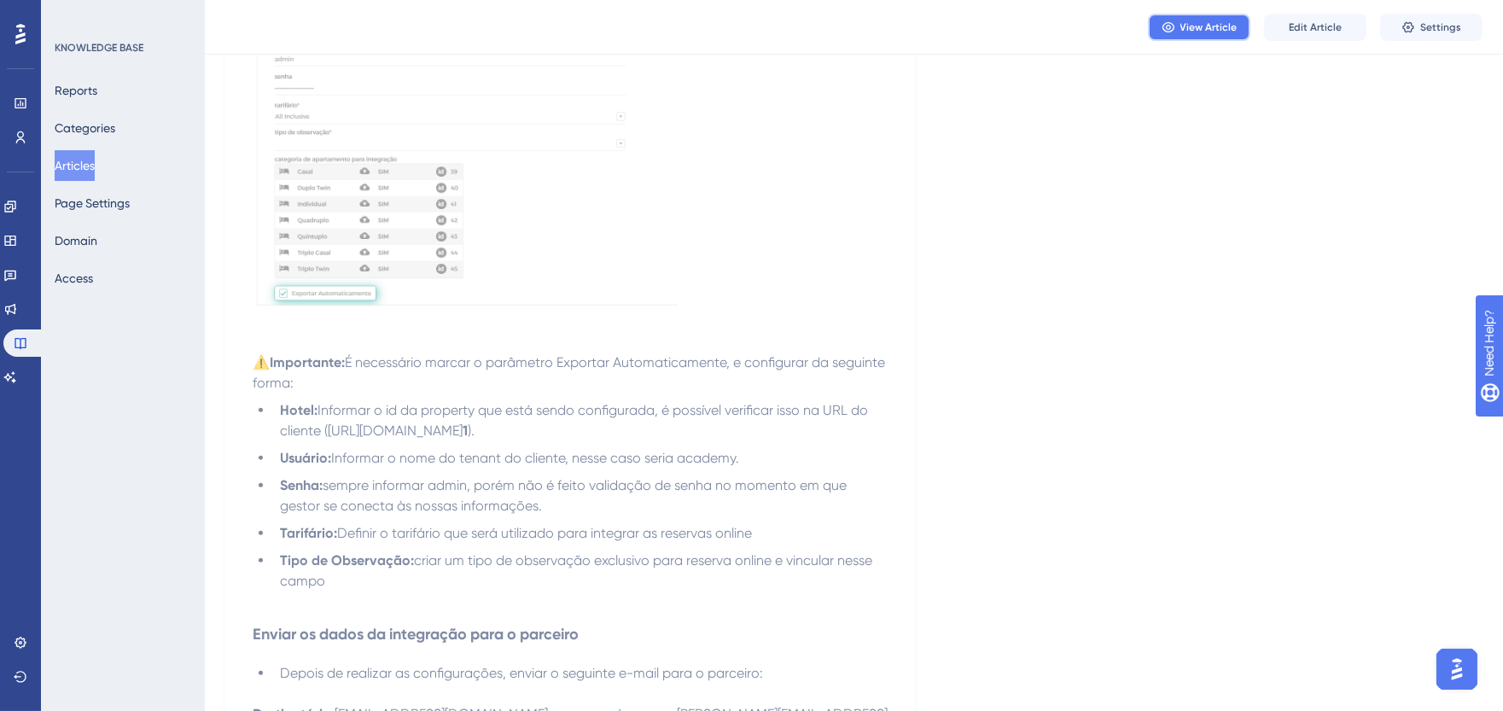
click at [1229, 24] on span "View Article" at bounding box center [1208, 27] width 57 height 14
